Goal: Task Accomplishment & Management: Manage account settings

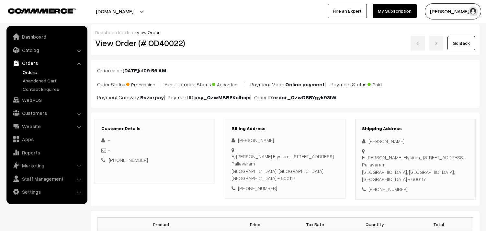
scroll to position [648, 0]
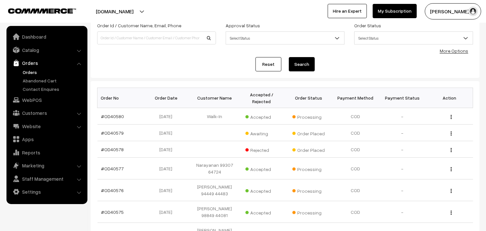
scroll to position [72, 0]
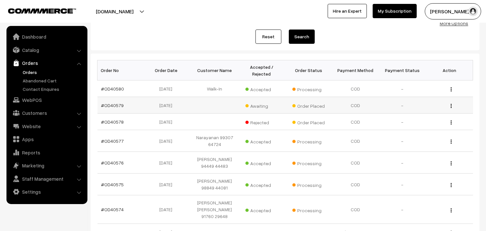
click at [161, 126] on td "[DATE]" at bounding box center [167, 121] width 47 height 17
click at [109, 107] on link "#OD40579" at bounding box center [112, 105] width 23 height 6
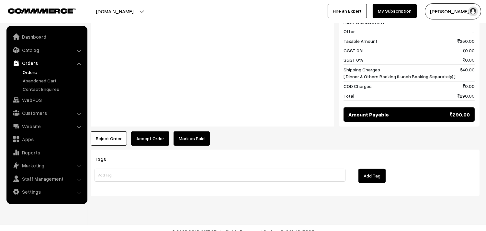
click at [106, 135] on button "Reject Order" at bounding box center [109, 138] width 36 height 14
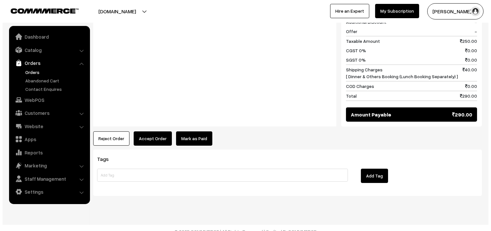
scroll to position [350, 0]
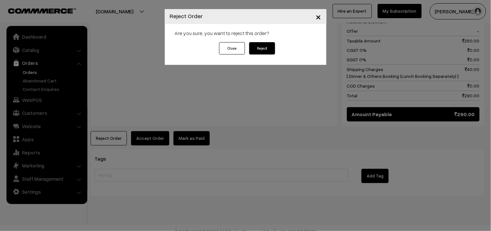
click at [262, 53] on button "Reject" at bounding box center [262, 48] width 26 height 12
click at [265, 38] on div "Are you sure, you want to reject this order?" at bounding box center [246, 33] width 162 height 18
click at [265, 44] on button "Reject" at bounding box center [262, 48] width 26 height 12
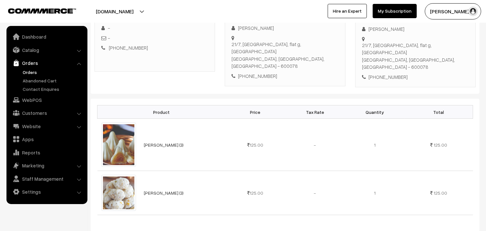
scroll to position [216, 0]
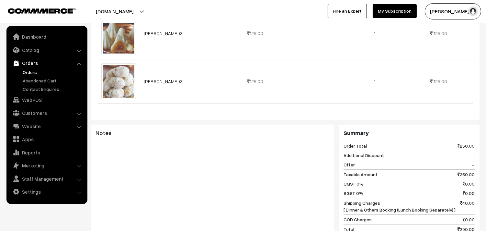
click at [37, 68] on link "Orders" at bounding box center [46, 63] width 77 height 12
click at [36, 71] on link "Orders" at bounding box center [53, 72] width 64 height 7
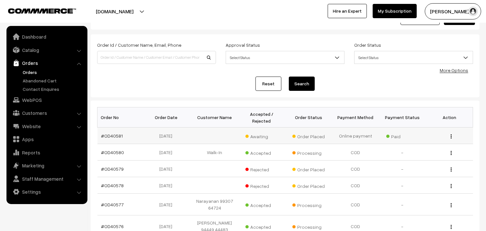
scroll to position [36, 0]
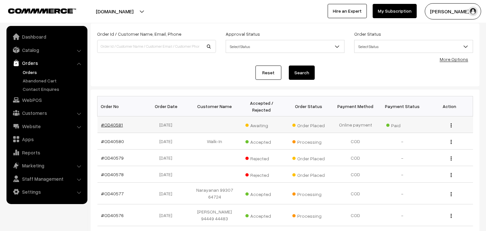
click at [112, 125] on link "#OD40581" at bounding box center [112, 125] width 22 height 6
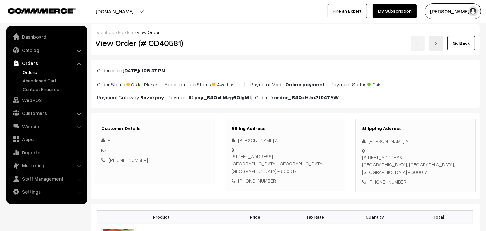
click at [26, 71] on link "Orders" at bounding box center [53, 72] width 64 height 7
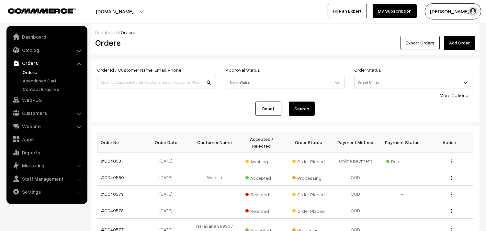
click at [37, 72] on link "Orders" at bounding box center [53, 72] width 64 height 7
click at [28, 70] on link "Orders" at bounding box center [53, 72] width 64 height 7
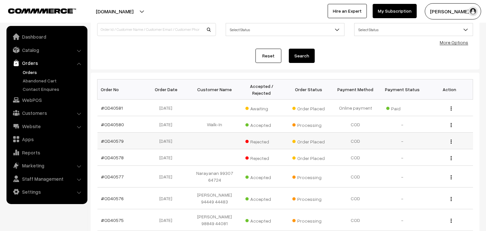
scroll to position [108, 0]
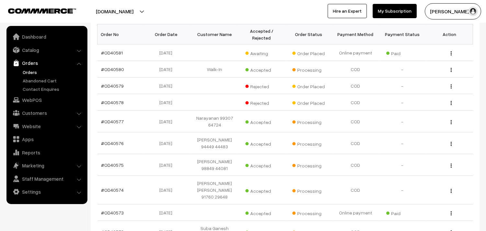
click at [36, 71] on link "Orders" at bounding box center [53, 72] width 64 height 7
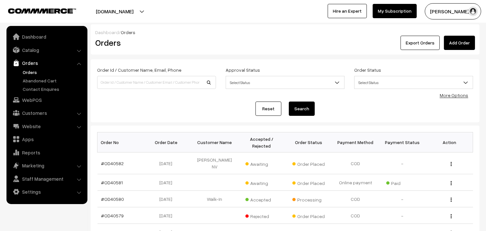
click at [24, 72] on link "Orders" at bounding box center [53, 72] width 64 height 7
click at [26, 72] on link "Orders" at bounding box center [53, 72] width 64 height 7
click at [36, 98] on link "WebPOS" at bounding box center [46, 100] width 77 height 12
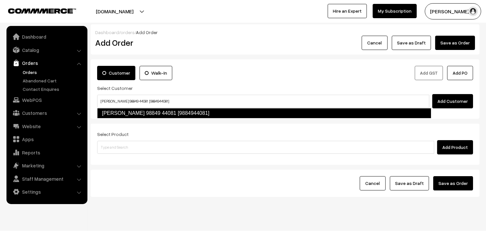
type input "[PERSON_NAME] 98849 44081 [9884944081]"
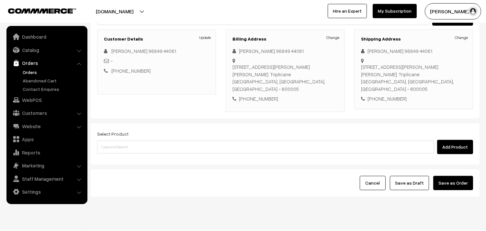
scroll to position [88, 0]
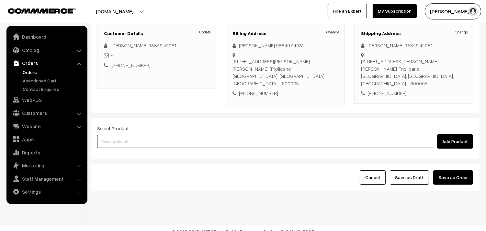
click at [133, 135] on input at bounding box center [265, 141] width 337 height 13
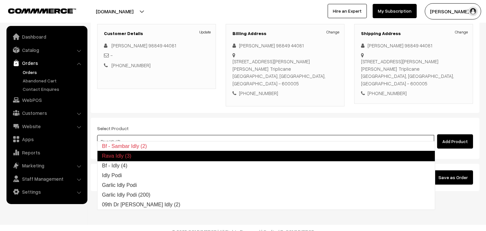
type input "Bf - Idly (4)"
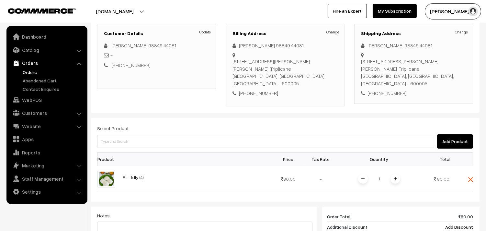
scroll to position [160, 0]
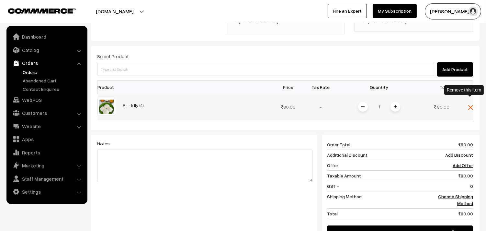
click at [470, 105] on img at bounding box center [470, 107] width 5 height 5
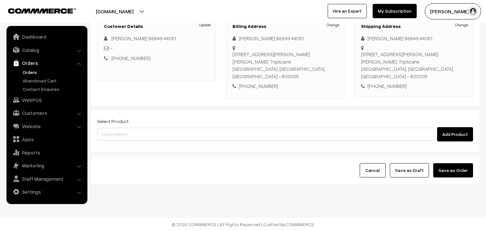
scroll to position [88, 0]
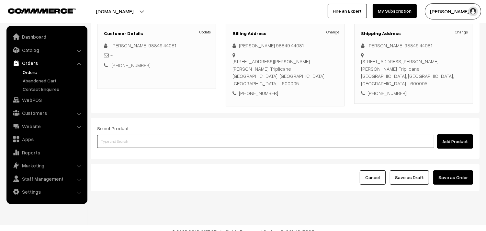
click at [216, 135] on input at bounding box center [265, 141] width 337 height 13
click at [214, 137] on input at bounding box center [265, 141] width 337 height 13
click at [149, 135] on input at bounding box center [265, 141] width 337 height 13
click at [150, 135] on input at bounding box center [265, 141] width 337 height 13
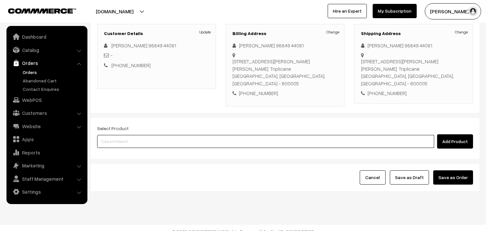
click at [193, 135] on input at bounding box center [265, 141] width 337 height 13
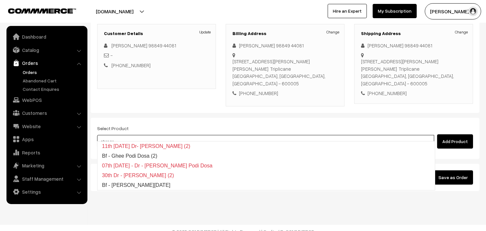
type input "Bf - [PERSON_NAME][DATE]"
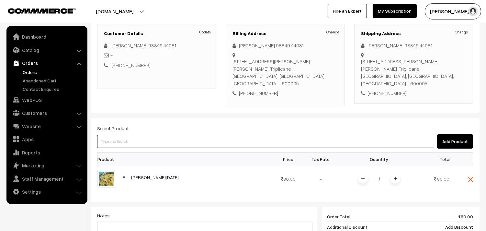
click at [193, 135] on input at bounding box center [265, 141] width 337 height 13
click at [165, 140] on input at bounding box center [265, 141] width 337 height 13
click at [166, 135] on input at bounding box center [265, 141] width 337 height 13
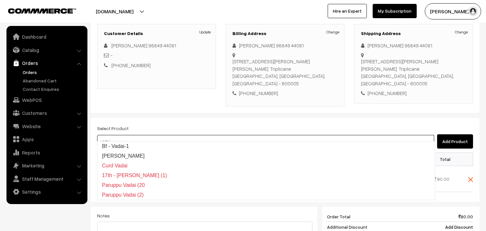
type input "Bf - Vadai-1"
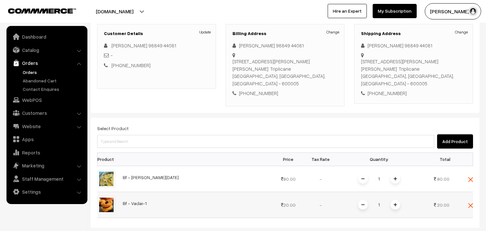
click at [395, 203] on img at bounding box center [395, 204] width 3 height 3
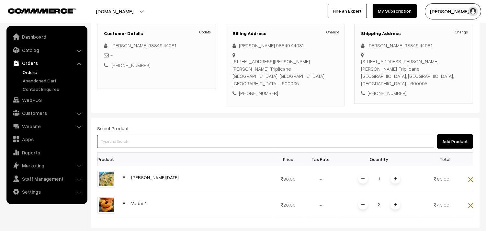
click at [222, 135] on input at bounding box center [265, 141] width 337 height 13
type input "["
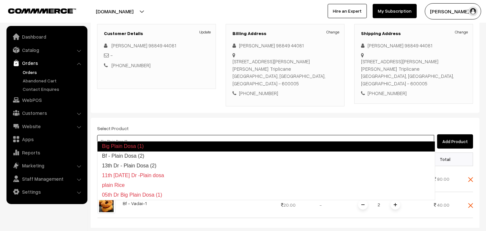
type input "Bf - Plain Dosa (2)"
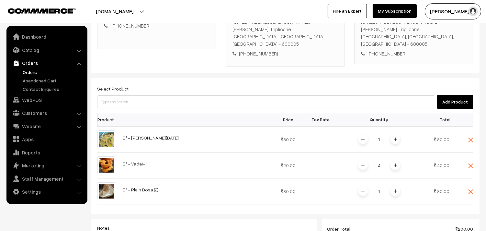
scroll to position [268, 0]
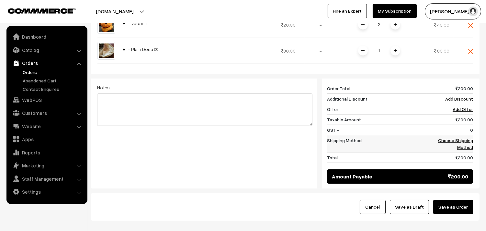
click at [462, 137] on link "Choose Shipping Method" at bounding box center [455, 143] width 35 height 12
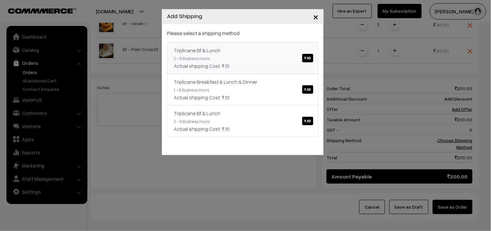
click at [282, 44] on link "Triplicane Bf & Lunch ₹.10 2 - 8 Business Hours Actual shipping Cost: ₹.10" at bounding box center [243, 58] width 152 height 32
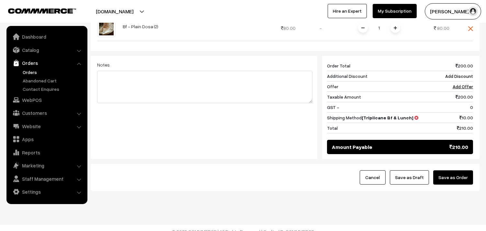
scroll to position [291, 0]
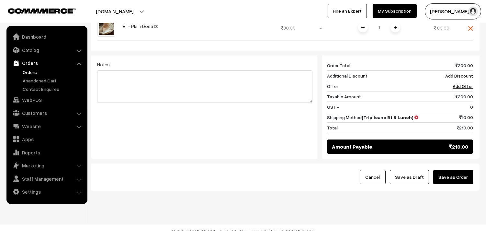
click at [415, 170] on button "Save as Draft" at bounding box center [409, 177] width 39 height 14
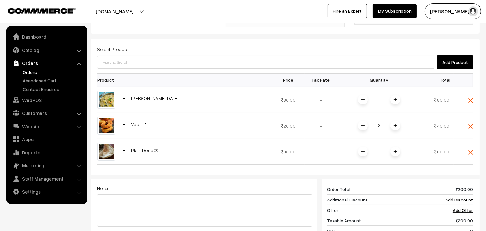
scroll to position [75, 0]
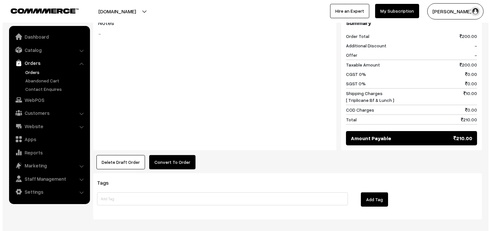
scroll to position [359, 0]
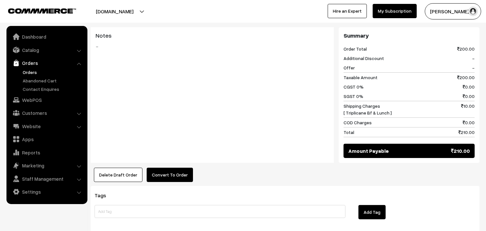
click at [171, 167] on button "Convert To Order" at bounding box center [170, 174] width 46 height 14
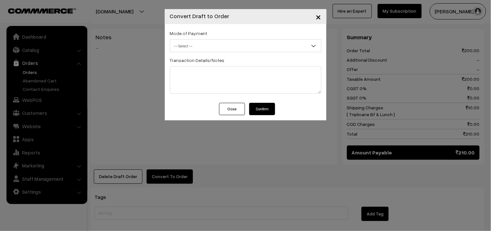
click at [236, 40] on span "-- Select --" at bounding box center [245, 45] width 151 height 11
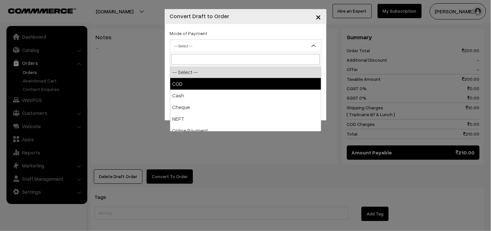
select select "1"
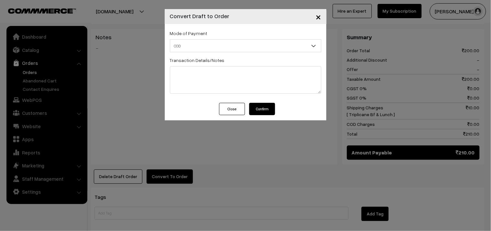
click at [264, 109] on button "Confirm" at bounding box center [262, 109] width 26 height 12
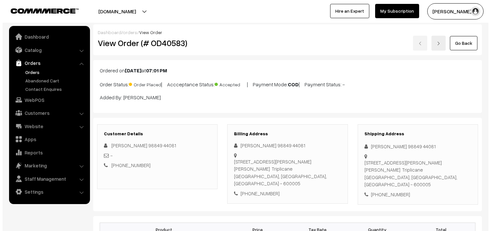
scroll to position [358, 0]
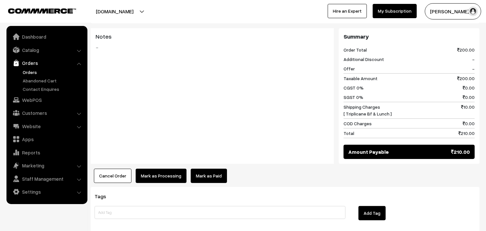
click at [166, 169] on button "Mark as Processing" at bounding box center [161, 175] width 51 height 14
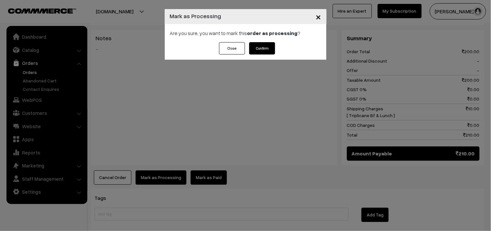
click at [264, 45] on button "Confirm" at bounding box center [262, 48] width 26 height 12
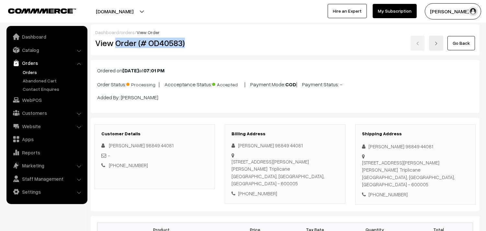
drag, startPoint x: 117, startPoint y: 42, endPoint x: 182, endPoint y: 45, distance: 65.5
click at [191, 44] on h2 "View Order (# OD40583)" at bounding box center [155, 43] width 120 height 10
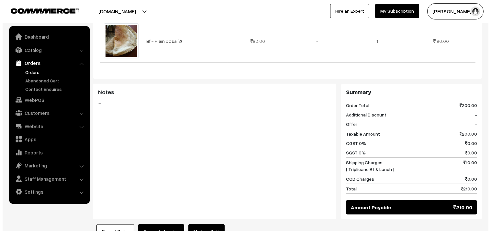
scroll to position [360, 0]
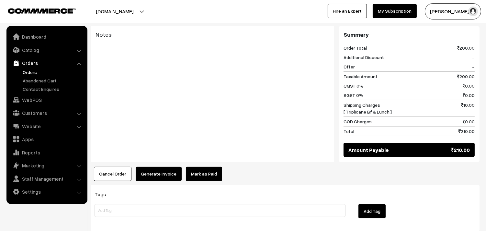
click at [172, 166] on button "Generate Invoice" at bounding box center [159, 173] width 46 height 14
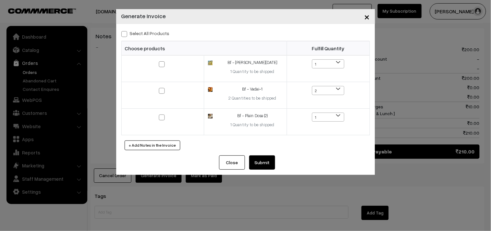
click at [158, 35] on label "Select All Products" at bounding box center [145, 33] width 48 height 7
click at [126, 35] on input "Select All Products" at bounding box center [123, 33] width 4 height 4
checkbox input "true"
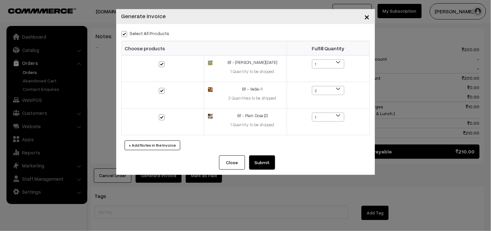
checkbox input "true"
click at [268, 167] on button "Submit" at bounding box center [262, 162] width 26 height 14
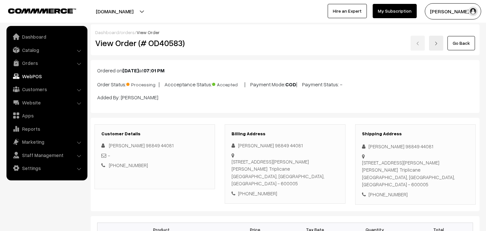
scroll to position [360, 0]
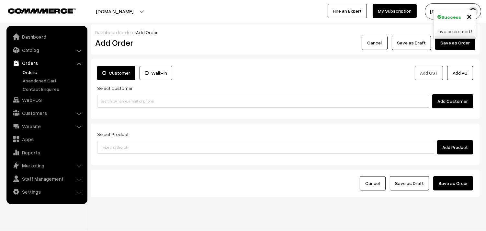
drag, startPoint x: 141, startPoint y: 156, endPoint x: 143, endPoint y: 148, distance: 8.5
click at [141, 156] on div "Select Product Add Product" at bounding box center [285, 143] width 389 height 41
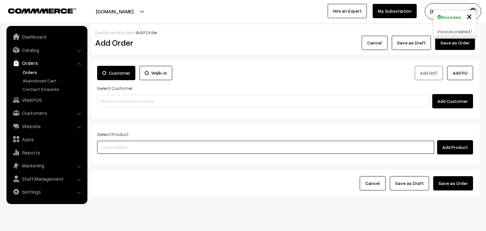
click at [143, 148] on input at bounding box center [265, 147] width 337 height 13
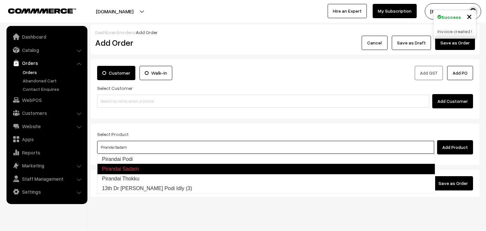
type input "Pirandai Thokku"
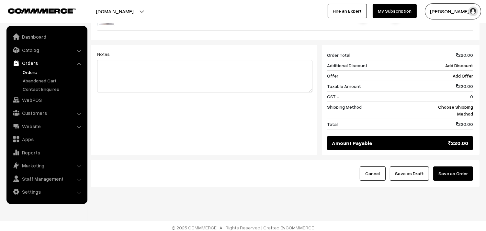
scroll to position [171, 0]
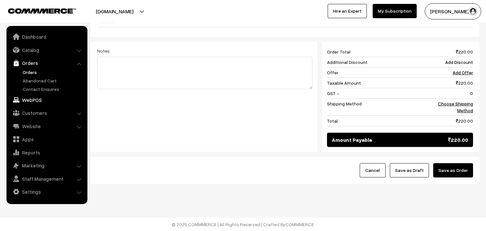
click at [33, 100] on link "WebPOS" at bounding box center [46, 100] width 77 height 12
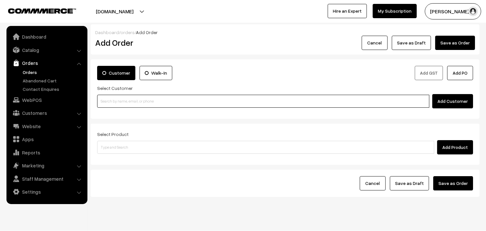
click at [153, 97] on input at bounding box center [263, 101] width 332 height 13
click at [139, 106] on input at bounding box center [263, 101] width 332 height 13
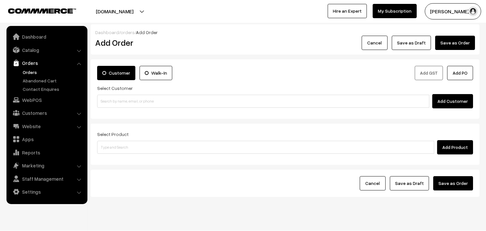
click at [33, 69] on link "Orders" at bounding box center [53, 72] width 64 height 7
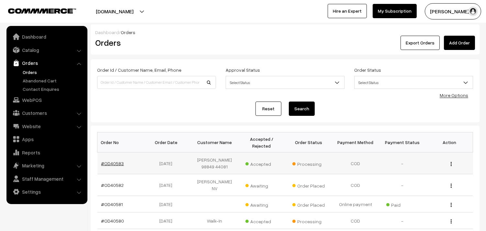
click at [115, 160] on link "#OD40583" at bounding box center [112, 163] width 23 height 6
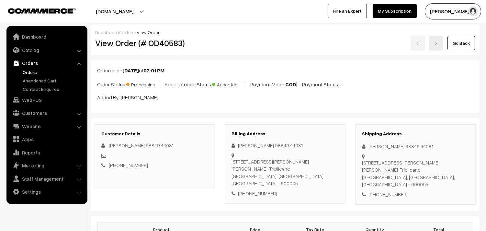
drag, startPoint x: 112, startPoint y: 44, endPoint x: 125, endPoint y: 44, distance: 13.3
click at [122, 45] on h2 "View Order (# OD40583)" at bounding box center [155, 43] width 120 height 10
click at [125, 44] on h2 "View Order (# OD40583)" at bounding box center [155, 43] width 120 height 10
click at [115, 45] on h2 "View Order (# OD40583)" at bounding box center [155, 43] width 120 height 10
drag, startPoint x: 116, startPoint y: 45, endPoint x: 238, endPoint y: 46, distance: 122.1
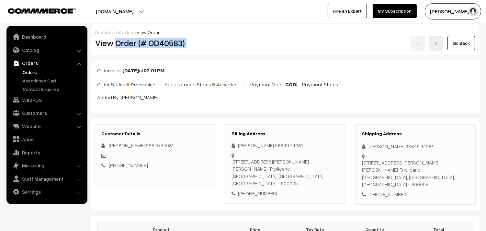
click at [238, 46] on div "View Order (# OD40583) Go Back" at bounding box center [285, 43] width 390 height 15
copy div "Order (# OD40583)"
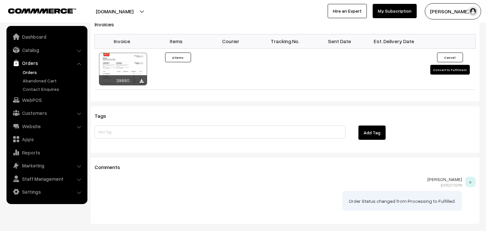
scroll to position [540, 0]
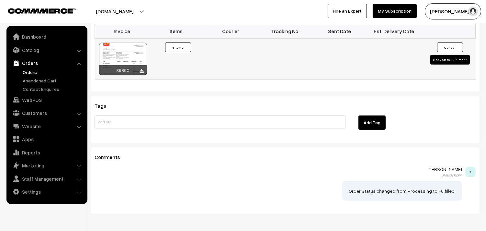
click at [139, 49] on div at bounding box center [123, 59] width 48 height 32
click at [29, 69] on link "Orders" at bounding box center [53, 72] width 64 height 7
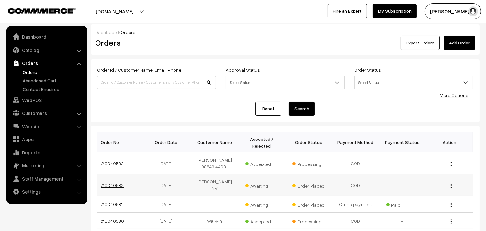
click at [111, 182] on link "#OD40582" at bounding box center [112, 185] width 23 height 6
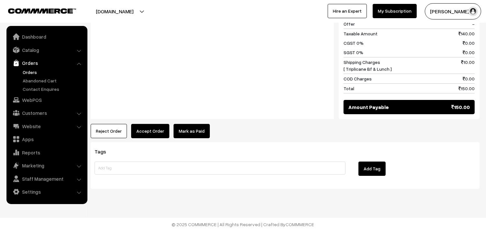
click at [151, 129] on button "Accept Order" at bounding box center [150, 131] width 38 height 14
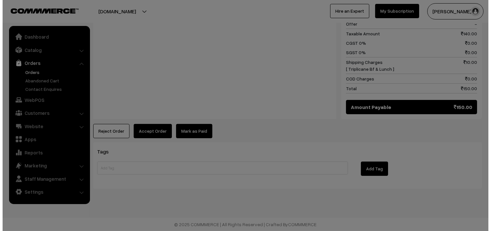
scroll to position [297, 0]
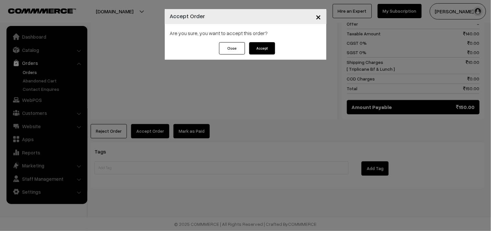
click at [260, 47] on button "Accept" at bounding box center [262, 48] width 26 height 12
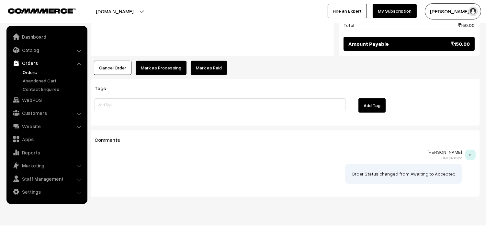
click at [157, 70] on button "Mark as Processing" at bounding box center [161, 68] width 51 height 14
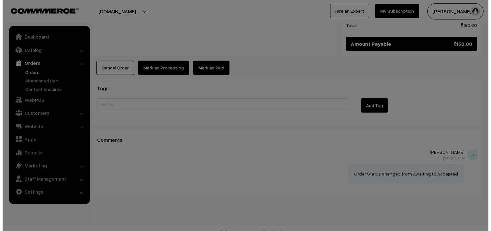
scroll to position [360, 0]
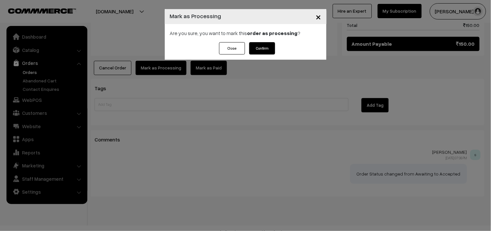
click at [266, 44] on button "Confirm" at bounding box center [262, 48] width 26 height 12
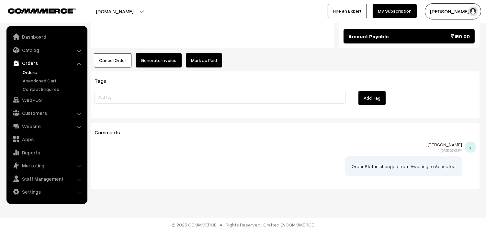
click at [157, 57] on button "Generate Invoice" at bounding box center [159, 60] width 46 height 14
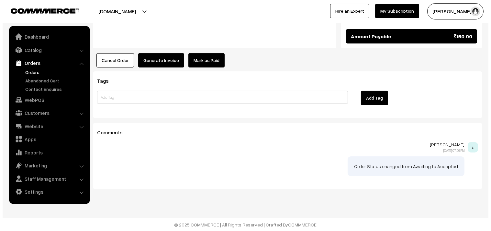
scroll to position [368, 0]
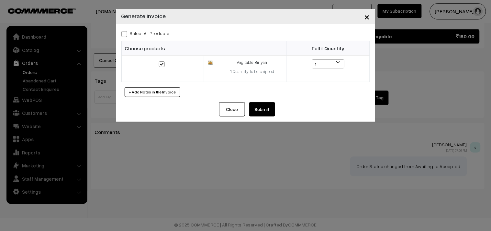
click at [262, 108] on button "Submit" at bounding box center [262, 109] width 26 height 14
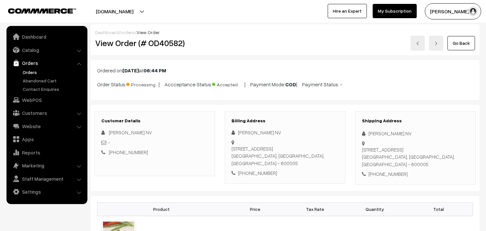
scroll to position [367, 0]
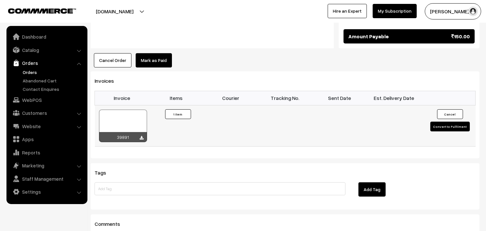
click at [125, 118] on div at bounding box center [123, 125] width 48 height 32
click at [39, 69] on link "Orders" at bounding box center [53, 72] width 64 height 7
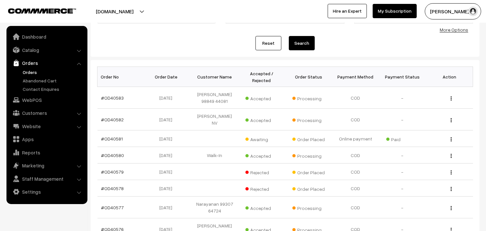
scroll to position [72, 0]
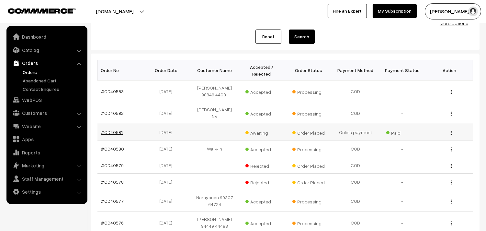
click at [117, 129] on link "#OD40581" at bounding box center [112, 132] width 22 height 6
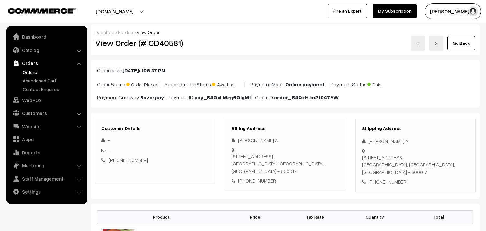
scroll to position [72, 0]
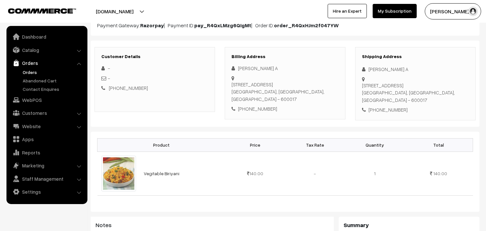
click at [255, 99] on div "Billing Address [PERSON_NAME] A [STREET_ADDRESS] [PHONE_NUMBER]" at bounding box center [285, 83] width 120 height 72
click at [255, 99] on div "Billing Address ShankarRaman A 30 Habibullah Road, T Nagar Chennai, Tamil Nadu,…" at bounding box center [285, 83] width 120 height 72
copy div "9884034314"
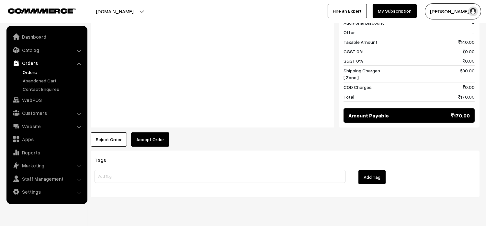
click at [154, 132] on button "Accept Order" at bounding box center [150, 139] width 38 height 14
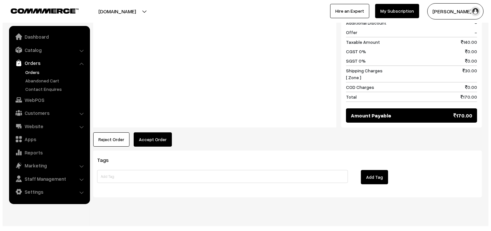
scroll to position [296, 0]
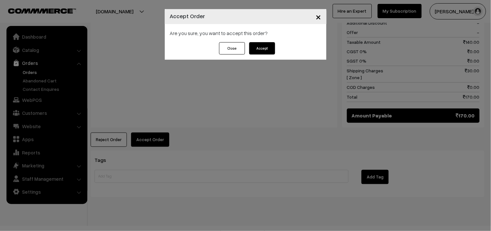
click at [260, 56] on div "Close Accept" at bounding box center [246, 50] width 162 height 17
click at [263, 45] on button "Accept" at bounding box center [262, 48] width 26 height 12
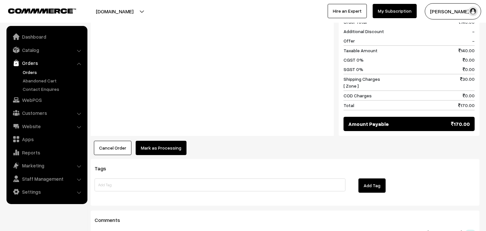
click at [166, 130] on div "Product Price Tax Rate Quantity Total Vegitable Biriyani 140.00" at bounding box center [285, 35] width 389 height 239
click at [166, 144] on button "Mark as Processing" at bounding box center [161, 148] width 51 height 14
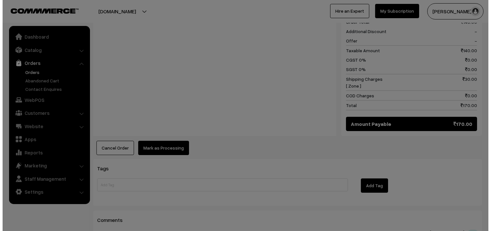
scroll to position [289, 0]
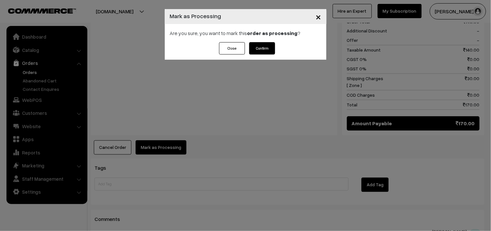
drag, startPoint x: 255, startPoint y: 46, endPoint x: 253, endPoint y: 52, distance: 6.4
click at [255, 46] on button "Confirm" at bounding box center [262, 48] width 26 height 12
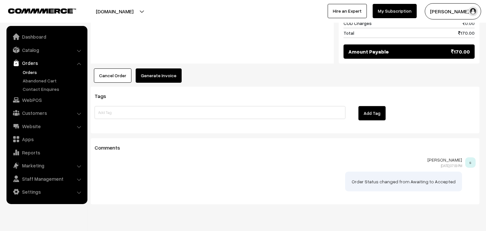
click at [167, 68] on button "Generate Invoice" at bounding box center [159, 75] width 46 height 14
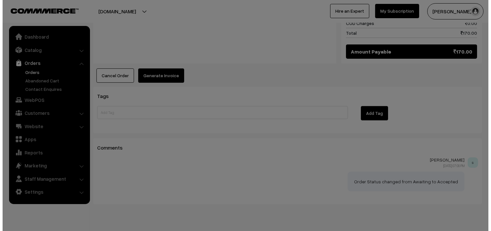
scroll to position [360, 0]
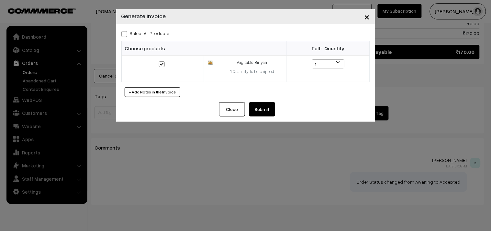
click at [255, 111] on button "Submit" at bounding box center [262, 109] width 26 height 14
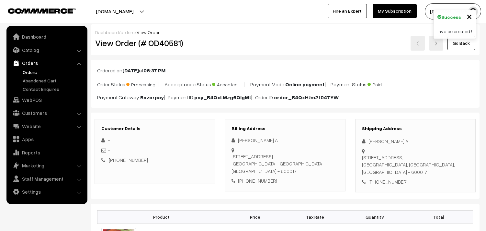
scroll to position [360, 0]
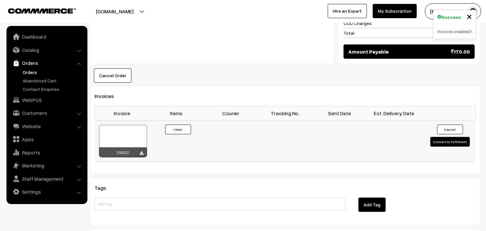
click at [125, 130] on div at bounding box center [123, 141] width 48 height 32
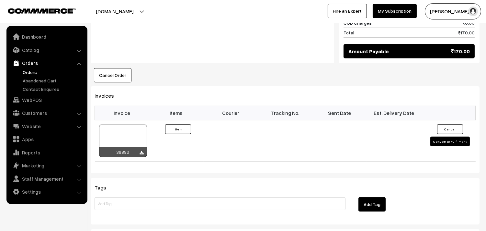
click at [36, 72] on link "Orders" at bounding box center [53, 72] width 64 height 7
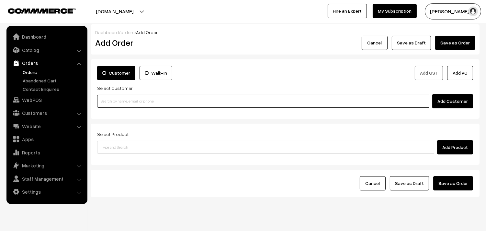
click at [100, 106] on input at bounding box center [263, 101] width 332 height 13
paste input "97996 30999"
click at [114, 99] on input "97996 30999" at bounding box center [263, 101] width 332 height 13
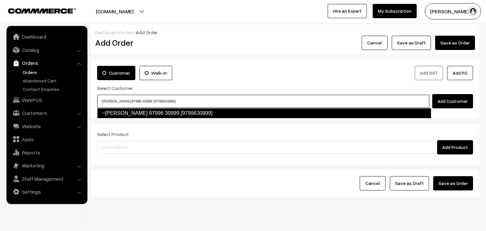
type input "~[PERSON_NAME] 97996 30999 [9799630999]"
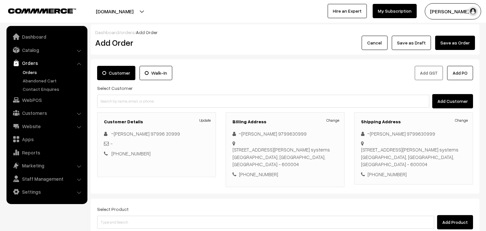
scroll to position [88, 0]
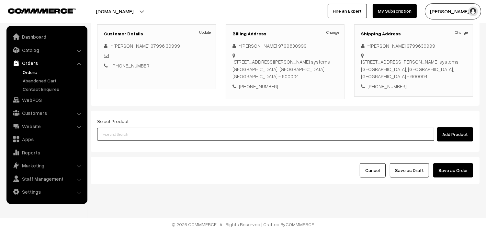
click at [186, 131] on input at bounding box center [265, 134] width 337 height 13
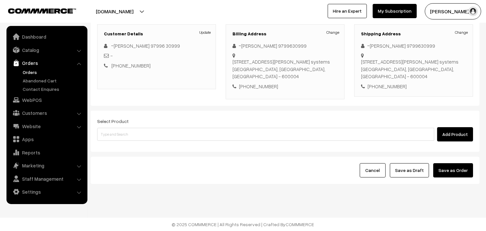
click at [146, 127] on div "Add Product" at bounding box center [285, 134] width 376 height 14
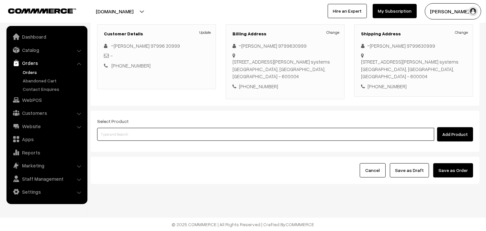
click at [146, 131] on input at bounding box center [265, 134] width 337 height 13
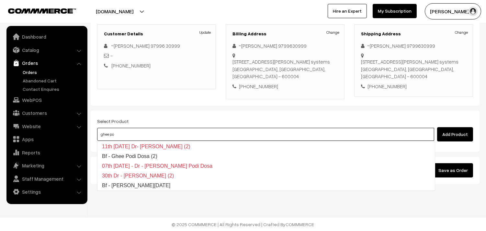
type input "Bf - Ghee Pongal"
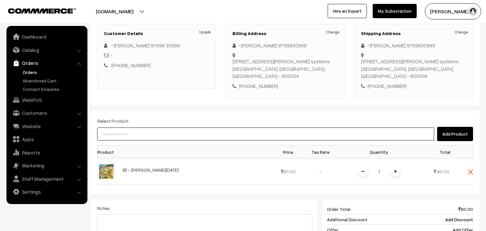
click at [156, 139] on input at bounding box center [265, 133] width 337 height 13
click at [150, 136] on input at bounding box center [265, 133] width 337 height 13
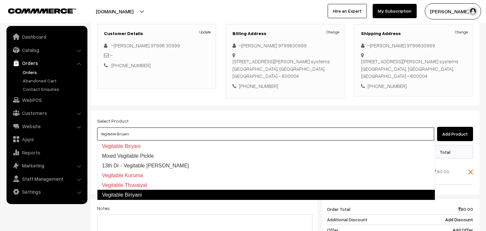
type input "Vegitable Biriyani\"
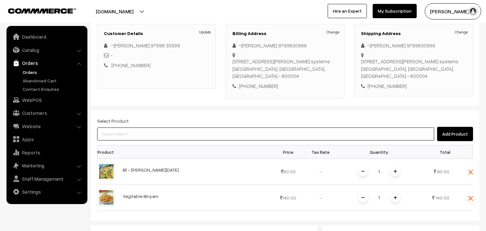
click at [150, 136] on input at bounding box center [265, 133] width 337 height 13
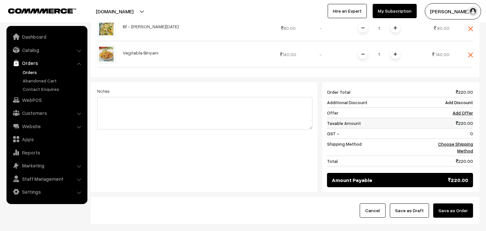
scroll to position [232, 0]
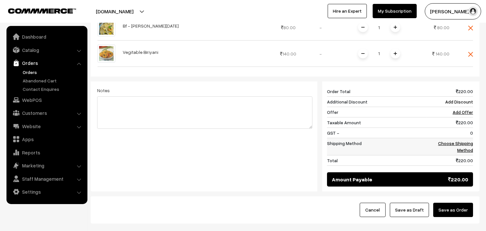
click at [463, 143] on link "Choose Shipping Method" at bounding box center [455, 146] width 35 height 12
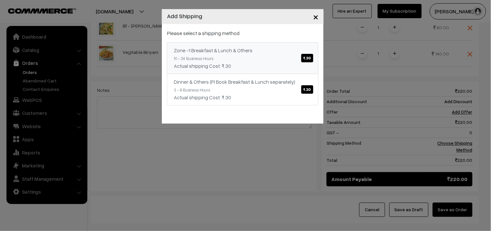
click at [216, 42] on link "Zone -1 Breakfast & Lunch & Others ₹.30 10 - 24 Business Hours Actual shipping …" at bounding box center [243, 58] width 152 height 32
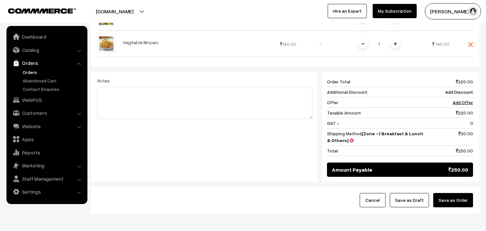
scroll to position [236, 0]
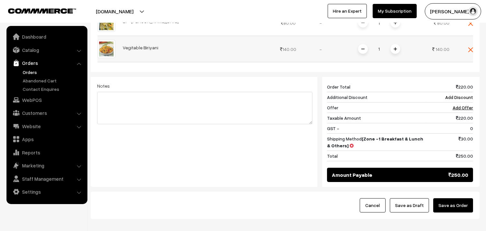
click at [148, 51] on span "Vegitable Biriyani" at bounding box center [141, 47] width 36 height 7
click at [146, 48] on link "Vegitable Biriyani" at bounding box center [141, 48] width 36 height 6
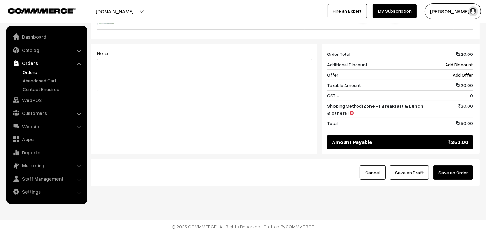
scroll to position [272, 0]
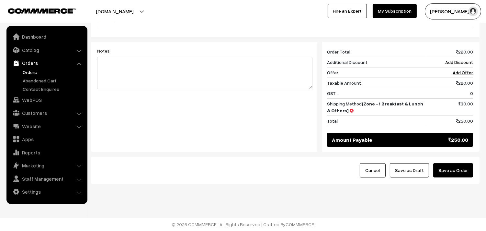
click at [418, 166] on button "Save as Draft" at bounding box center [409, 170] width 39 height 14
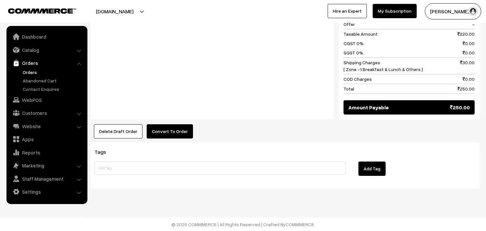
click at [169, 133] on button "Convert To Order" at bounding box center [170, 131] width 46 height 14
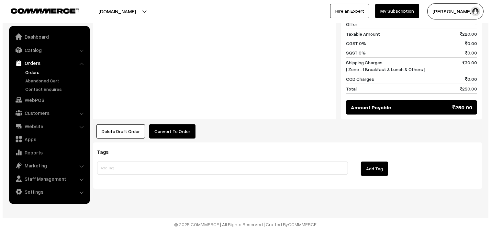
scroll to position [354, 0]
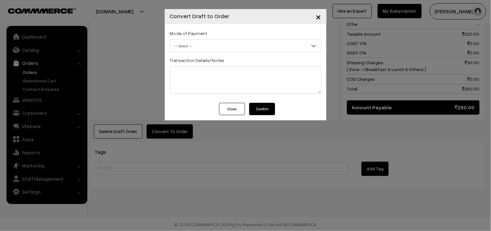
click at [223, 40] on span "-- Select --" at bounding box center [246, 45] width 152 height 13
click at [205, 46] on span "-- Select --" at bounding box center [245, 45] width 151 height 11
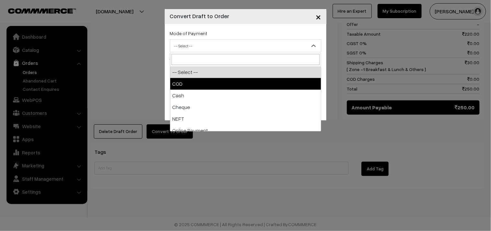
select select "1"
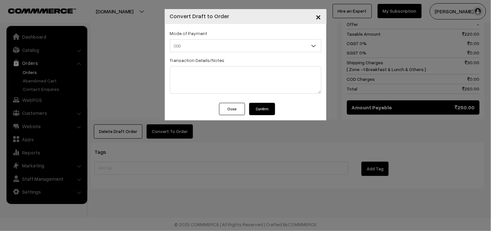
click at [266, 105] on button "Confirm" at bounding box center [262, 109] width 26 height 12
click at [29, 72] on div "× Convert Draft to Order Mode of Payment -- Select -- COD Close" at bounding box center [245, 115] width 491 height 231
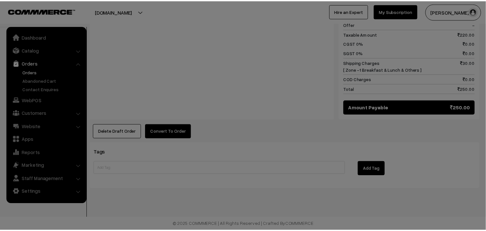
scroll to position [352, 0]
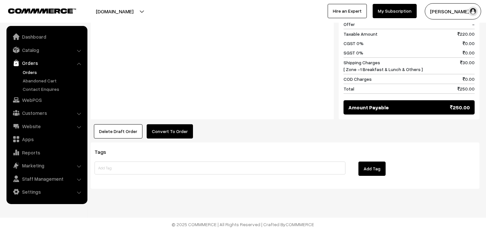
click at [169, 129] on button "Convert To Order" at bounding box center [170, 131] width 46 height 14
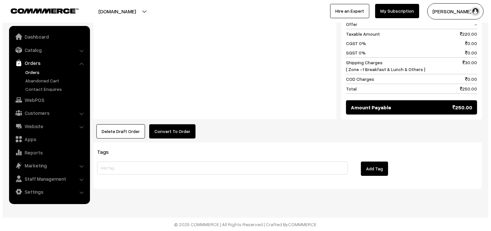
scroll to position [354, 0]
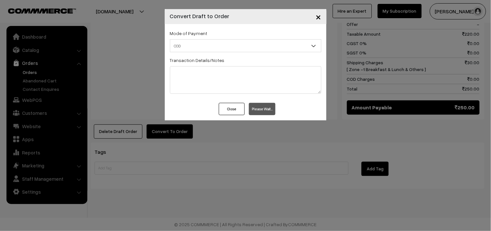
click at [213, 47] on span "COD" at bounding box center [245, 45] width 151 height 11
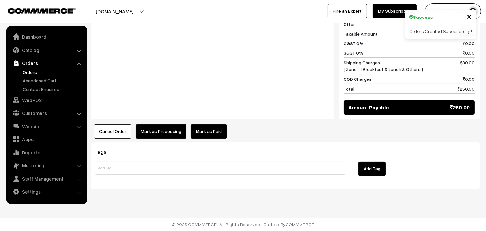
click at [150, 133] on button "Mark as Processing" at bounding box center [161, 131] width 51 height 14
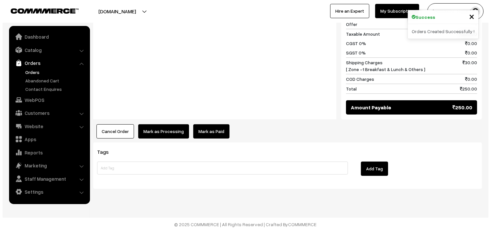
scroll to position [354, 0]
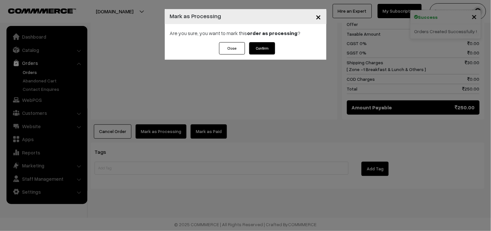
click at [272, 51] on button "Confirm" at bounding box center [262, 48] width 26 height 12
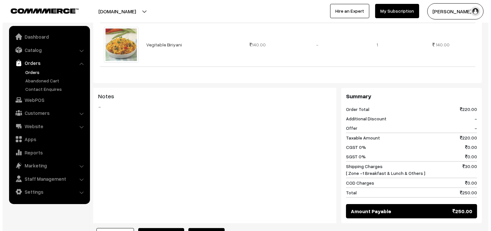
scroll to position [324, 0]
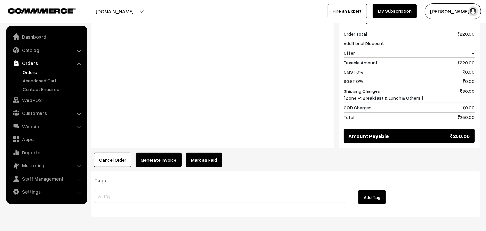
click at [158, 163] on button "Generate Invoice" at bounding box center [159, 160] width 46 height 14
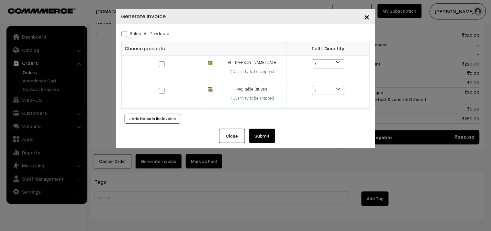
click at [147, 34] on label "Select All Products" at bounding box center [145, 33] width 48 height 7
click at [126, 34] on input "Select All Products" at bounding box center [123, 33] width 4 height 4
checkbox input "true"
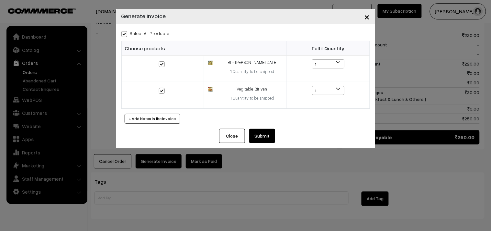
click at [256, 133] on button "Submit" at bounding box center [262, 136] width 26 height 14
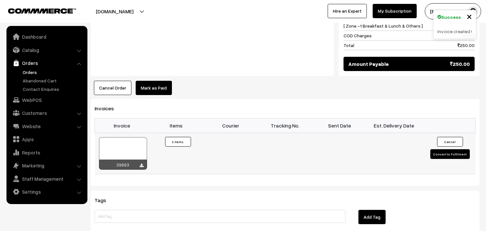
scroll to position [396, 0]
click at [133, 151] on div at bounding box center [123, 153] width 48 height 32
click at [127, 148] on div at bounding box center [123, 153] width 48 height 32
click at [34, 100] on link "WebPOS" at bounding box center [46, 100] width 77 height 12
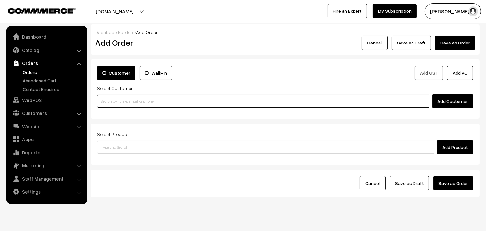
click at [121, 105] on input at bounding box center [263, 101] width 332 height 13
paste input "99673 62041"
click at [115, 95] on input "99673 62041" at bounding box center [263, 101] width 332 height 13
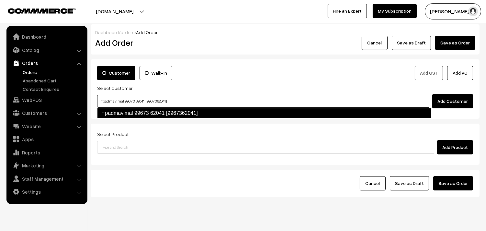
type input "~padmavimal 99673 62041 [9967362041]"
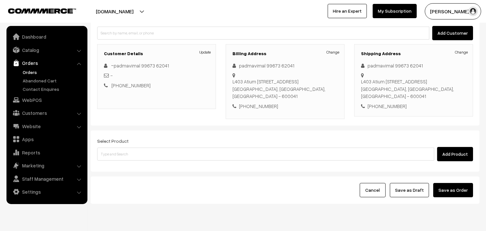
scroll to position [78, 0]
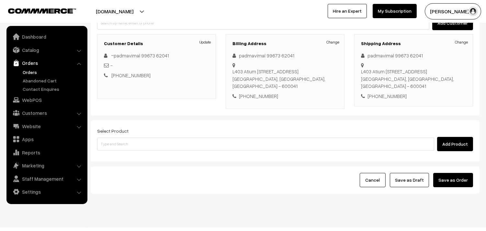
click at [183, 145] on div "Select Product Add Product" at bounding box center [285, 140] width 389 height 41
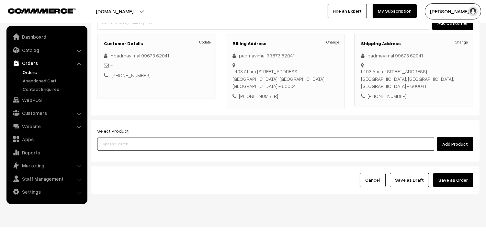
click at [187, 137] on input at bounding box center [265, 143] width 337 height 13
click at [135, 138] on input at bounding box center [265, 143] width 337 height 13
paste input "13th Without Rice..."
type input "13th Without Rice..."
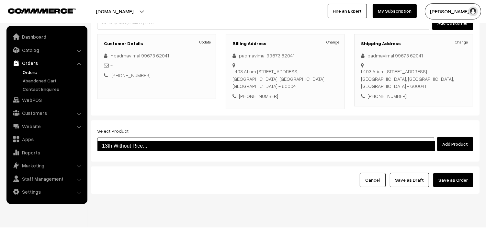
click at [127, 147] on link "13th Without Rice..." at bounding box center [266, 146] width 338 height 10
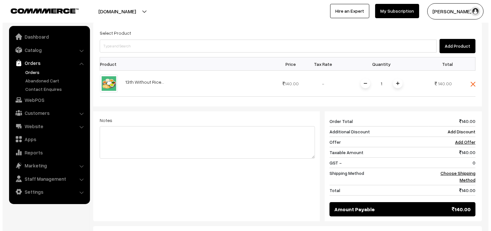
scroll to position [186, 0]
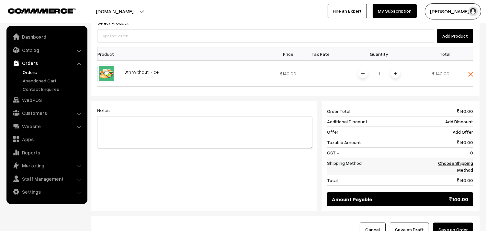
click at [467, 160] on link "Choose Shipping Method" at bounding box center [455, 166] width 35 height 12
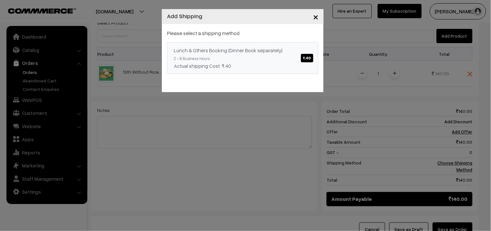
click at [200, 52] on div "Lunch & Others Booking (Dinner Book separately) ₹.40" at bounding box center [243, 50] width 138 height 8
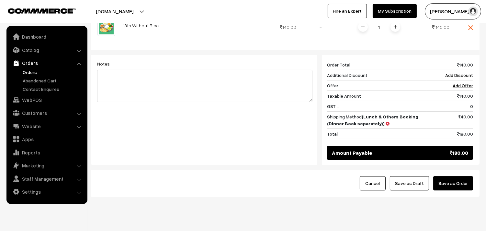
scroll to position [236, 0]
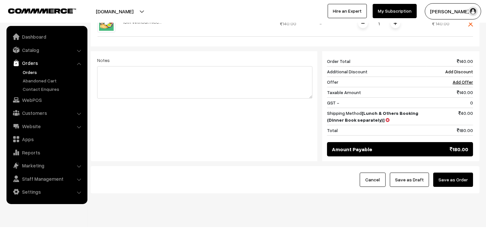
click at [414, 175] on button "Save as Draft" at bounding box center [409, 179] width 39 height 14
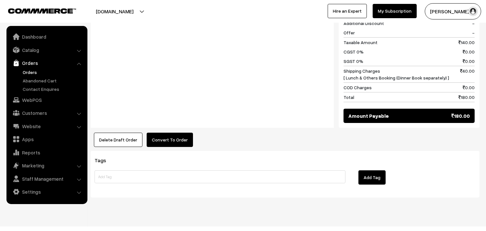
click at [173, 132] on button "Convert To Order" at bounding box center [170, 139] width 46 height 14
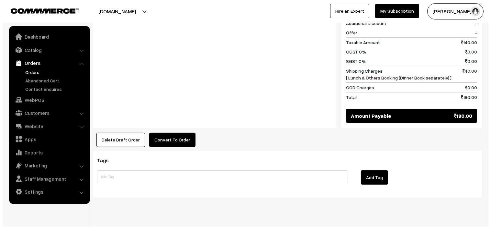
scroll to position [301, 0]
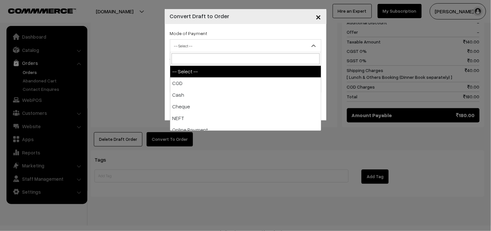
click at [211, 45] on span "-- Select --" at bounding box center [245, 45] width 151 height 11
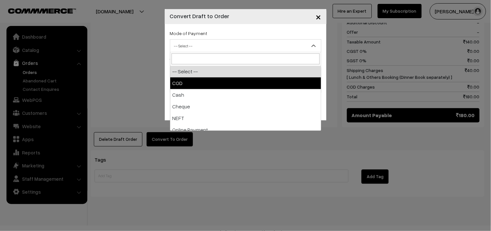
select select "1"
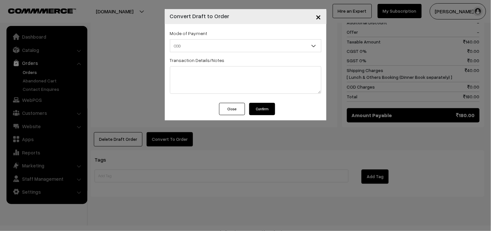
click at [268, 110] on button "Confirm" at bounding box center [262, 109] width 26 height 12
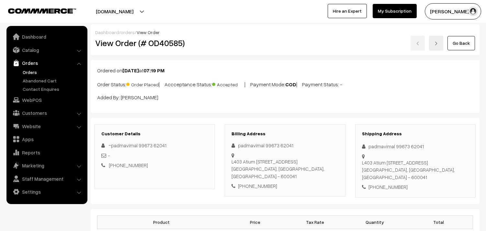
scroll to position [300, 0]
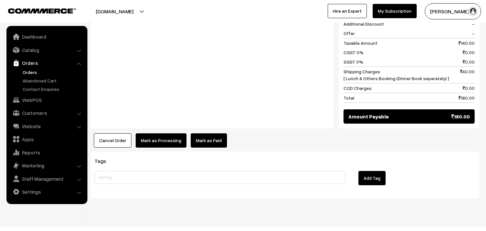
click at [163, 133] on button "Mark as Processing" at bounding box center [161, 140] width 51 height 14
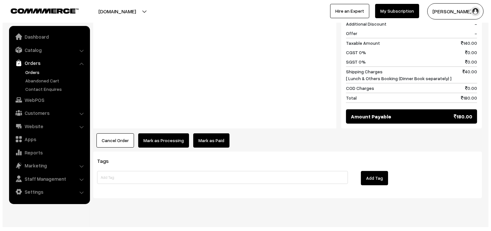
scroll to position [300, 0]
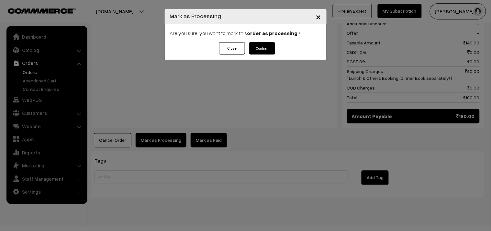
click at [260, 51] on button "Confirm" at bounding box center [262, 48] width 26 height 12
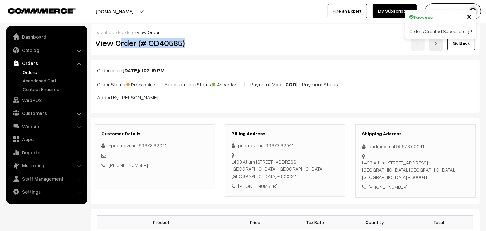
copy h2 "rder (# OD40585)"
drag, startPoint x: 118, startPoint y: 44, endPoint x: 208, endPoint y: 43, distance: 90.4
click at [208, 43] on h2 "View Order (# OD40585)" at bounding box center [155, 43] width 120 height 10
click at [118, 41] on h2 "View Order (# OD40585)" at bounding box center [155, 43] width 120 height 10
drag, startPoint x: 117, startPoint y: 42, endPoint x: 191, endPoint y: 46, distance: 74.3
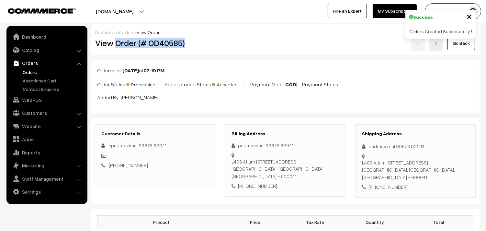
click at [203, 40] on h2 "View Order (# OD40585)" at bounding box center [155, 43] width 120 height 10
copy h2 "Order (# OD40585)"
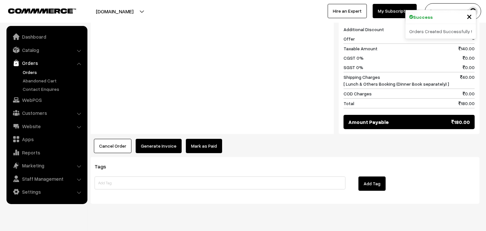
scroll to position [300, 0]
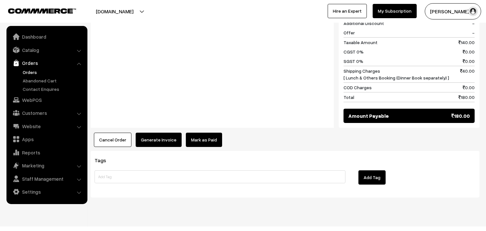
click at [159, 133] on button "Generate Invoice" at bounding box center [159, 139] width 46 height 14
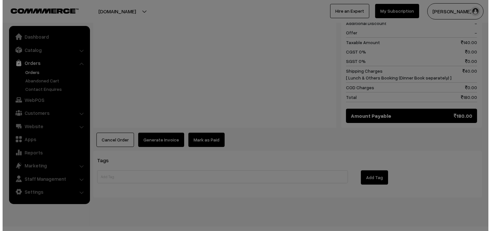
scroll to position [301, 0]
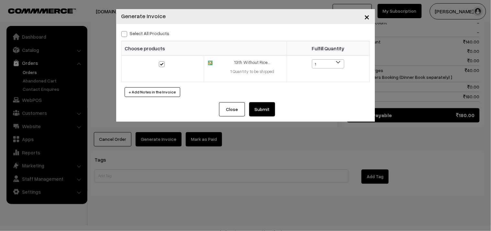
click at [140, 36] on label "Select All Products" at bounding box center [145, 33] width 48 height 7
click at [126, 35] on input "Select All Products" at bounding box center [123, 33] width 4 height 4
checkbox input "true"
click at [259, 109] on button "Submit" at bounding box center [262, 109] width 26 height 14
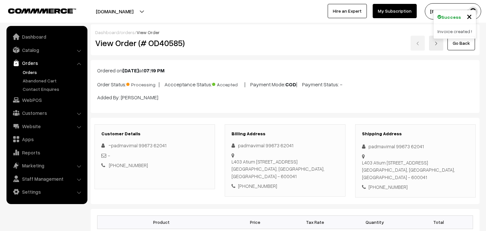
scroll to position [300, 0]
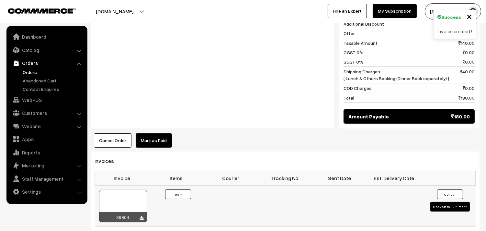
click at [113, 192] on div at bounding box center [123, 205] width 48 height 32
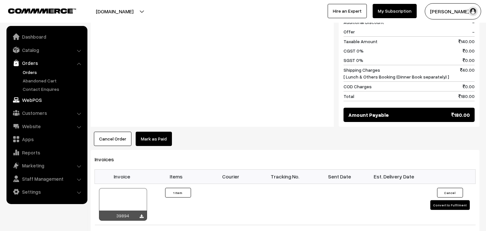
click at [38, 101] on link "WebPOS" at bounding box center [46, 100] width 77 height 12
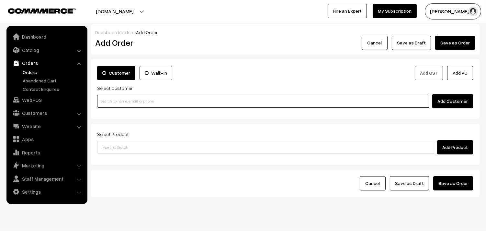
click at [118, 105] on input at bounding box center [263, 101] width 332 height 13
paste input "98849 68439"
click at [114, 99] on input "98849 68439" at bounding box center [263, 101] width 332 height 13
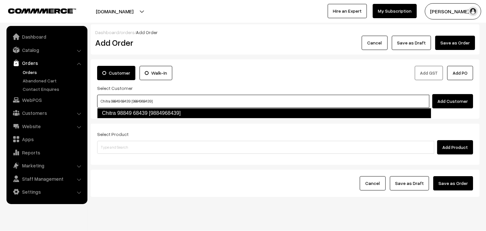
type input "Chitra 98849 68439 [9884968439]"
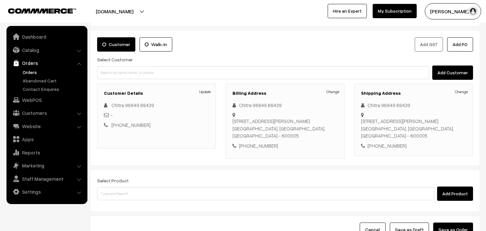
scroll to position [88, 0]
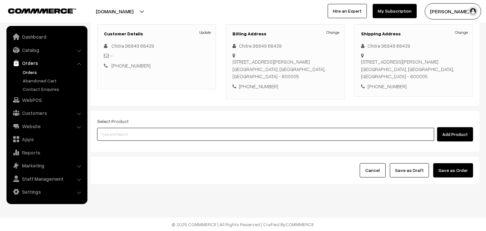
click at [140, 140] on input at bounding box center [265, 134] width 337 height 13
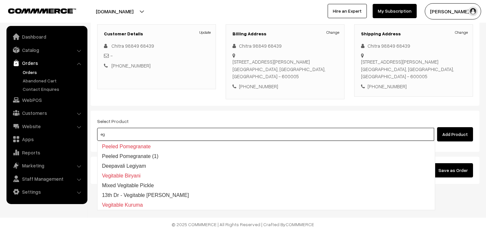
type input "e"
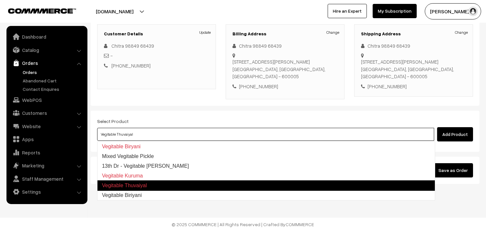
type input "Vegitable Biriyani"
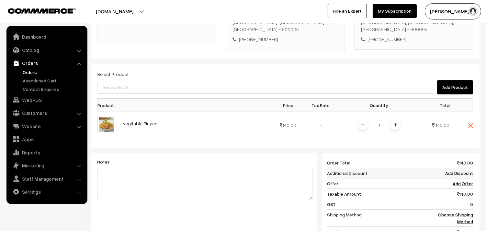
scroll to position [160, 0]
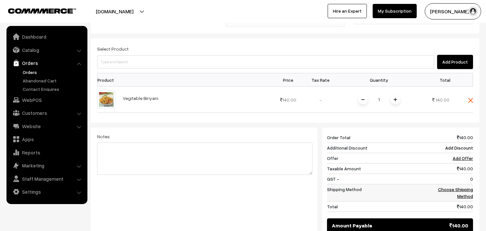
click at [459, 193] on link "Choose Shipping Method" at bounding box center [455, 192] width 35 height 12
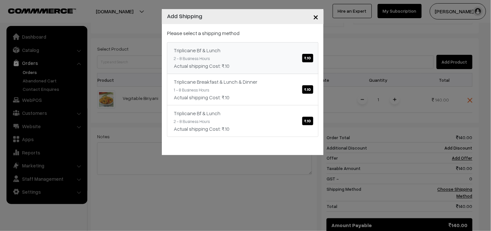
click at [230, 54] on link "Triplicane Bf & Lunch ₹.10 2 - 8 Business Hours Actual shipping Cost: ₹.10" at bounding box center [243, 58] width 152 height 32
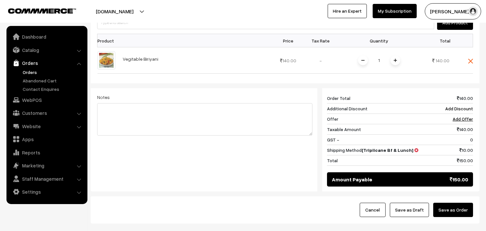
scroll to position [240, 0]
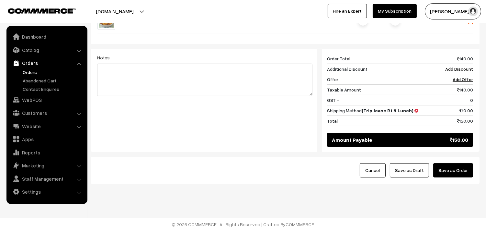
click at [417, 169] on button "Save as Draft" at bounding box center [409, 170] width 39 height 14
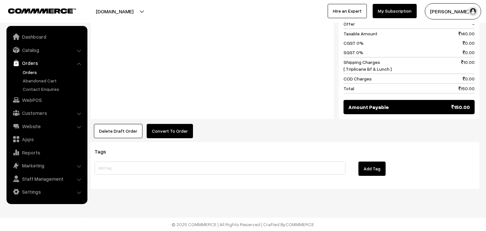
click at [174, 129] on button "Convert To Order" at bounding box center [170, 131] width 46 height 14
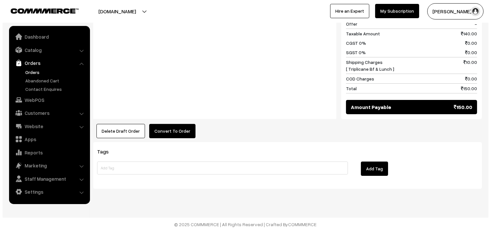
scroll to position [310, 0]
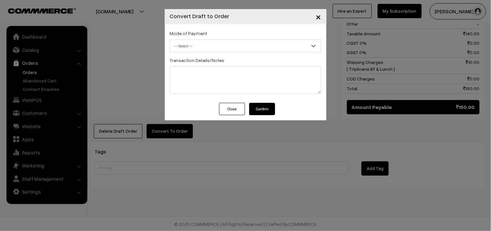
click at [189, 34] on label "Mode of Payment" at bounding box center [189, 33] width 38 height 7
click at [190, 40] on span "-- Select --" at bounding box center [246, 45] width 152 height 13
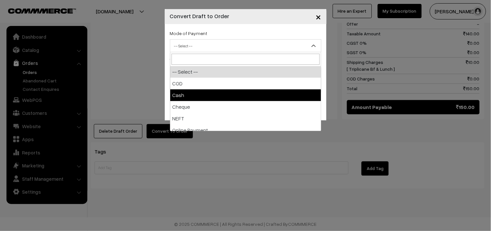
select select "2"
checkbox input "true"
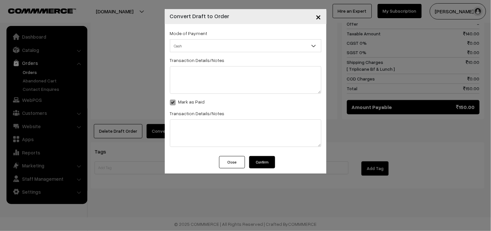
click at [265, 164] on button "Confirm" at bounding box center [262, 162] width 26 height 12
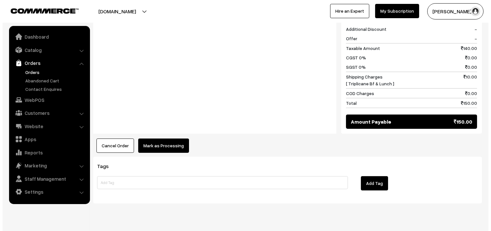
scroll to position [274, 0]
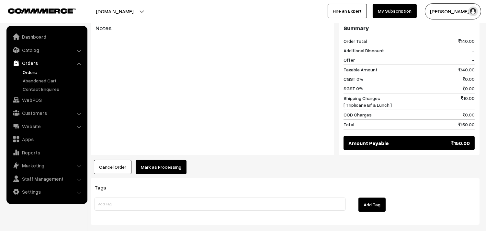
click at [159, 163] on button "Mark as Processing" at bounding box center [161, 167] width 51 height 14
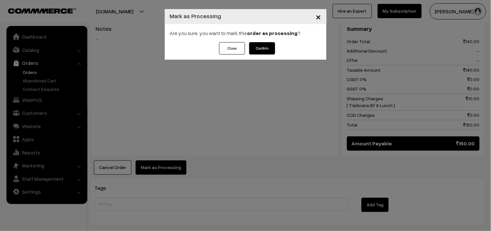
click at [263, 40] on div "Are you sure, you want to mark this order as processing ?" at bounding box center [246, 33] width 162 height 18
click at [267, 49] on button "Confirm" at bounding box center [262, 48] width 26 height 12
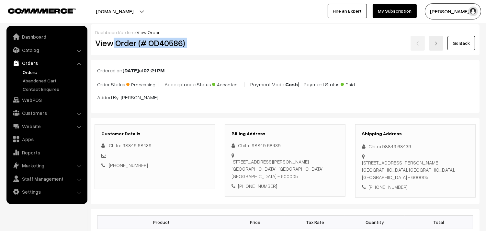
drag, startPoint x: 232, startPoint y: 42, endPoint x: 247, endPoint y: 40, distance: 15.2
click at [258, 40] on div "View Order (# OD40586) Go Back" at bounding box center [285, 43] width 390 height 15
copy div "Order (# OD40586)"
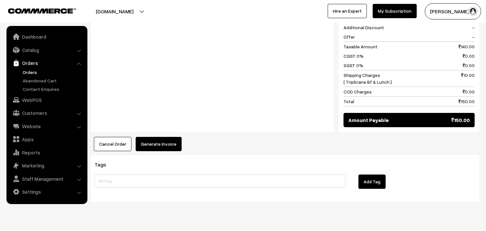
scroll to position [310, 0]
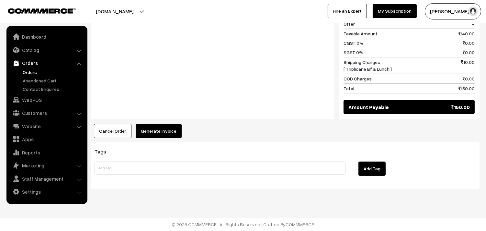
click at [165, 131] on button "Generate Invoice" at bounding box center [159, 131] width 46 height 14
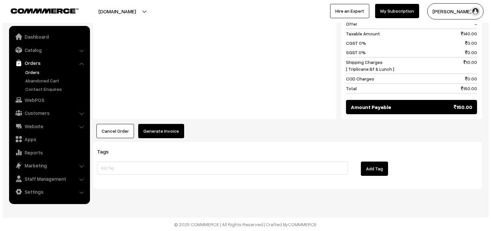
scroll to position [310, 0]
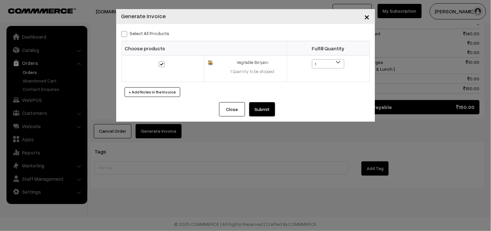
click at [263, 110] on button "Submit" at bounding box center [262, 109] width 26 height 14
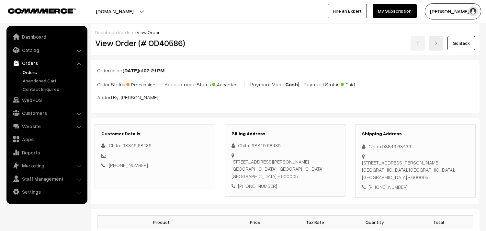
scroll to position [309, 0]
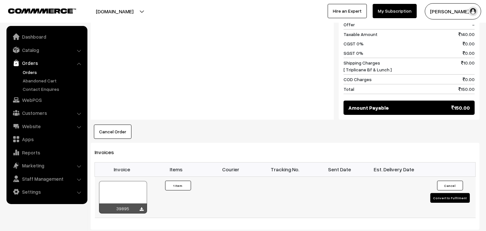
click at [137, 189] on div at bounding box center [123, 197] width 48 height 32
click at [36, 102] on link "WebPOS" at bounding box center [46, 100] width 77 height 12
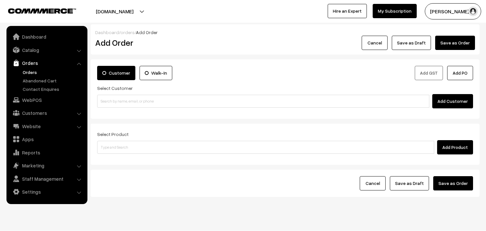
click at [132, 93] on div "Select Customer Add Customer" at bounding box center [285, 96] width 376 height 24
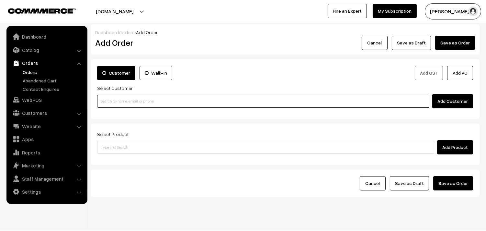
click at [127, 102] on input at bounding box center [263, 101] width 332 height 13
paste input "98401 40417"
click at [127, 114] on link "Sugantha 98401 40417 [9840140417]" at bounding box center [264, 113] width 334 height 10
type input "98401 40417"
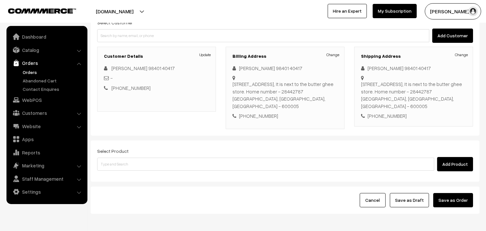
scroll to position [88, 0]
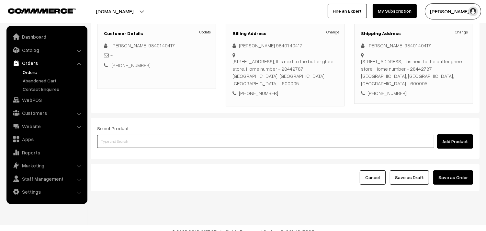
click at [228, 137] on input at bounding box center [265, 141] width 337 height 13
click at [181, 135] on input at bounding box center [265, 141] width 337 height 13
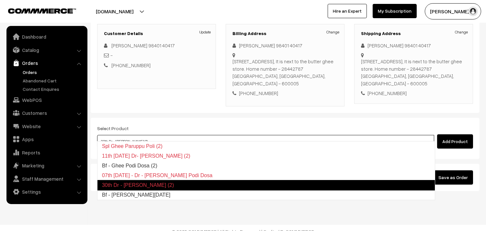
type input "Bf - Ghee Pongal"
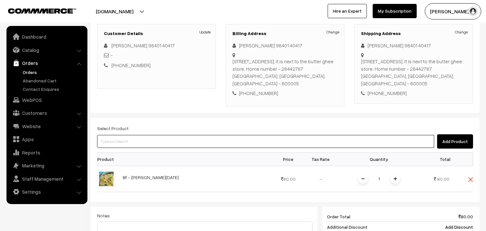
click at [180, 135] on input at bounding box center [265, 141] width 337 height 13
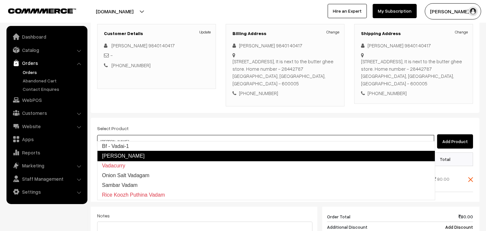
type input "Bf - Vadai-1"
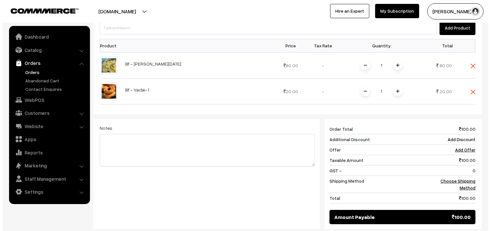
scroll to position [232, 0]
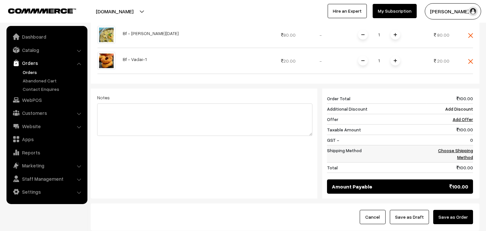
click at [472, 147] on link "Choose Shipping Method" at bounding box center [455, 153] width 35 height 12
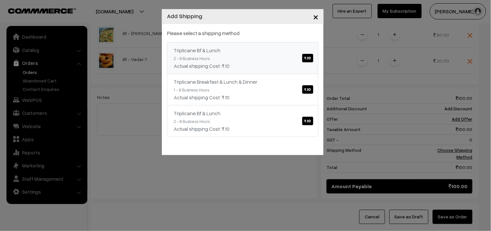
click at [267, 61] on link "Triplicane Bf & Lunch ₹.10 2 - 8 Business Hours Actual shipping Cost: ₹.10" at bounding box center [243, 58] width 152 height 32
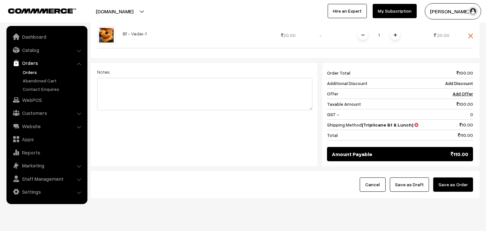
scroll to position [265, 0]
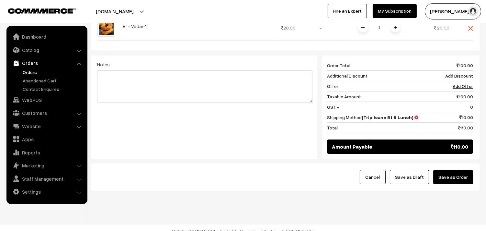
click at [413, 170] on button "Save as Draft" at bounding box center [409, 177] width 39 height 14
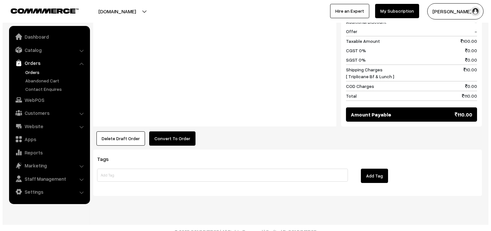
scroll to position [316, 0]
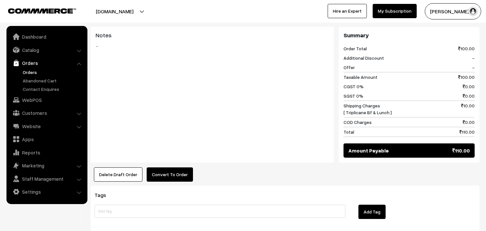
click at [171, 168] on button "Convert To Order" at bounding box center [170, 174] width 46 height 14
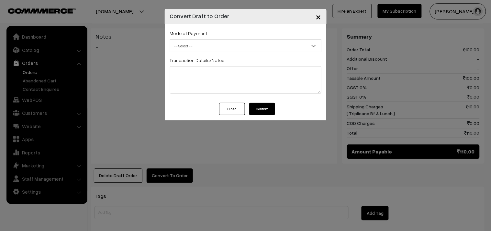
click at [263, 48] on span "-- Select --" at bounding box center [245, 45] width 151 height 11
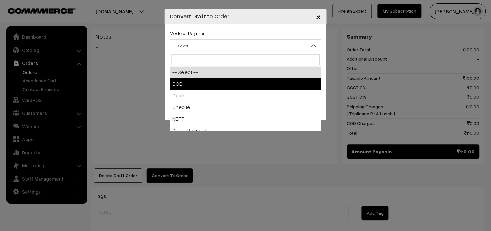
select select "1"
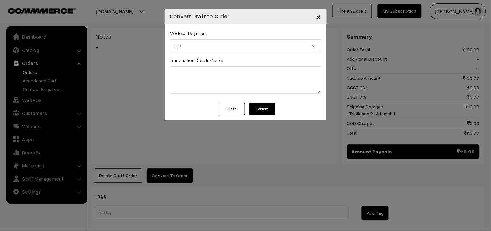
click at [265, 107] on button "Confirm" at bounding box center [262, 109] width 26 height 12
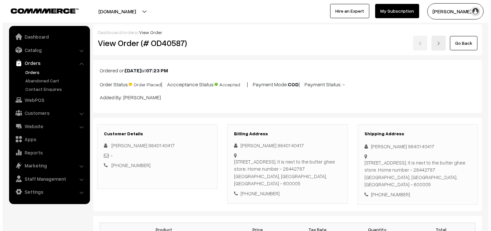
scroll to position [316, 0]
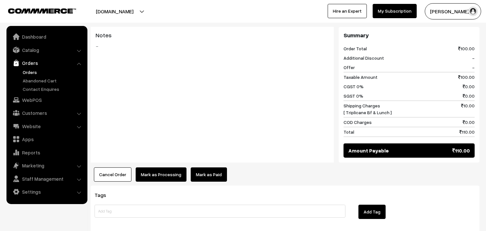
click at [160, 168] on button "Mark as Processing" at bounding box center [161, 174] width 51 height 14
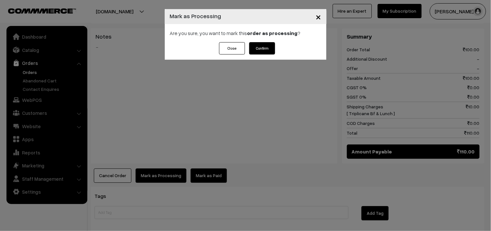
click at [268, 51] on button "Confirm" at bounding box center [262, 48] width 26 height 12
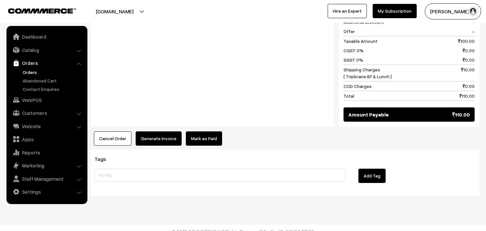
click at [160, 132] on button "Generate Invoice" at bounding box center [159, 138] width 46 height 14
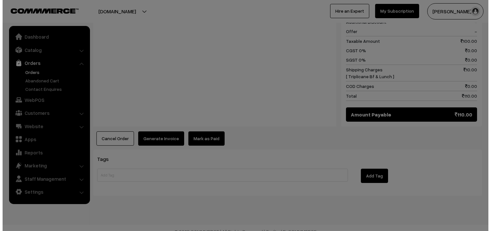
scroll to position [353, 0]
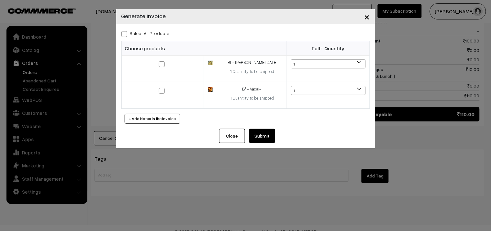
click at [148, 33] on label "Select All Products" at bounding box center [145, 33] width 48 height 7
click at [126, 33] on input "Select All Products" at bounding box center [123, 33] width 4 height 4
checkbox input "true"
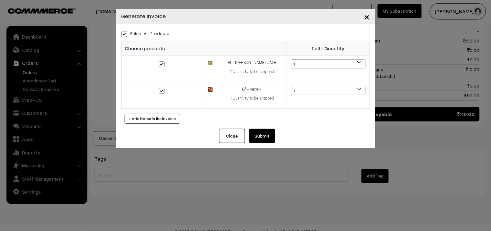
click at [257, 138] on button "Submit" at bounding box center [262, 136] width 26 height 14
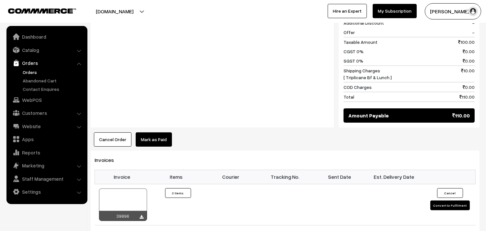
scroll to position [351, 0]
click at [34, 71] on link "Orders" at bounding box center [53, 72] width 64 height 7
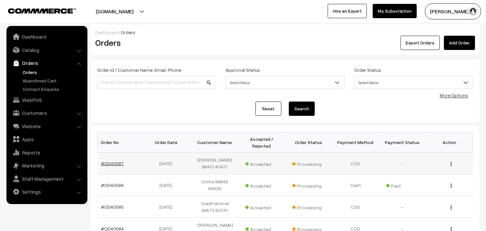
click at [117, 163] on link "#OD40587" at bounding box center [112, 163] width 23 height 6
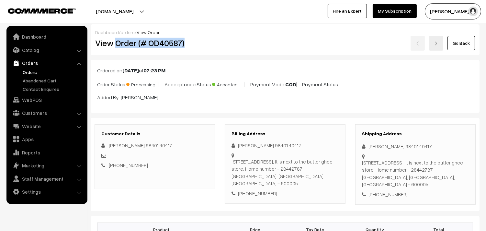
drag, startPoint x: 115, startPoint y: 49, endPoint x: 201, endPoint y: 52, distance: 86.2
click at [205, 48] on div "View Order (# OD40587)" at bounding box center [155, 43] width 130 height 15
copy h2 "Order (# OD40587)"
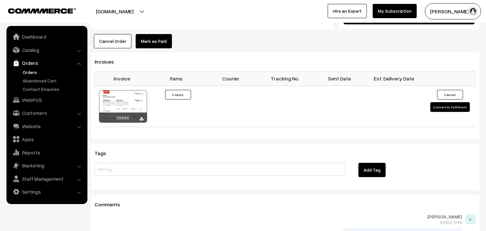
scroll to position [396, 0]
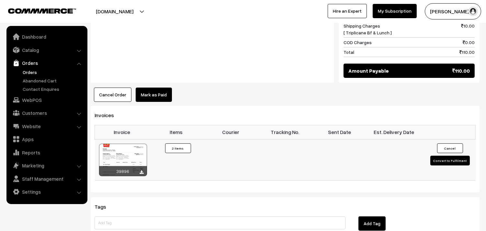
click at [135, 150] on div at bounding box center [123, 159] width 48 height 32
click at [123, 139] on td "39896" at bounding box center [122, 159] width 54 height 41
click at [120, 146] on div at bounding box center [123, 159] width 48 height 32
click at [44, 99] on link "WebPOS" at bounding box center [46, 100] width 77 height 12
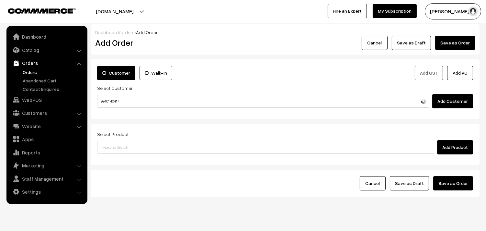
click at [113, 102] on input "98401 40417" at bounding box center [263, 101] width 332 height 13
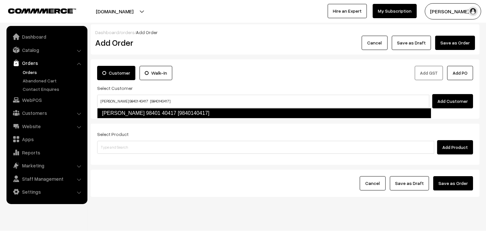
type input "[PERSON_NAME] 98401 40417 [9840140417]"
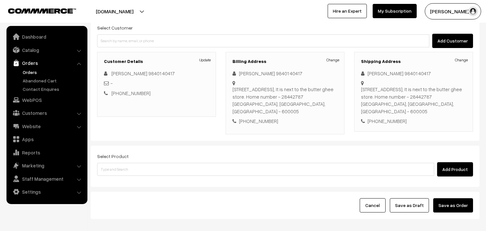
scroll to position [72, 0]
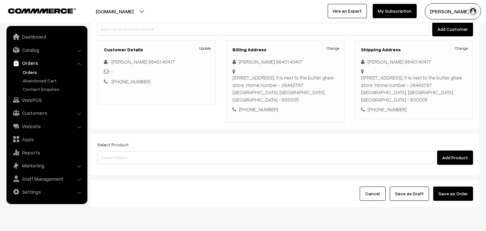
drag, startPoint x: 200, startPoint y: 134, endPoint x: 201, endPoint y: 150, distance: 15.6
click at [201, 140] on div "Select Product Add Product" at bounding box center [285, 152] width 376 height 24
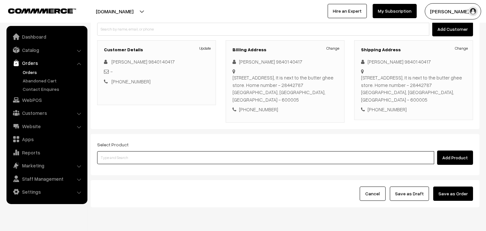
click at [200, 151] on input at bounding box center [265, 157] width 337 height 13
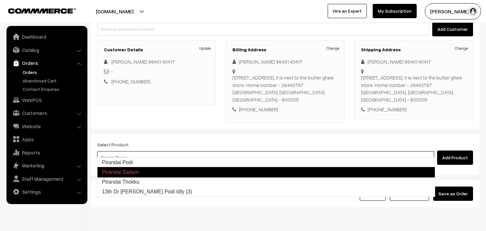
type input "13th Dr Pirandai Ellu Podi Idly (3)"
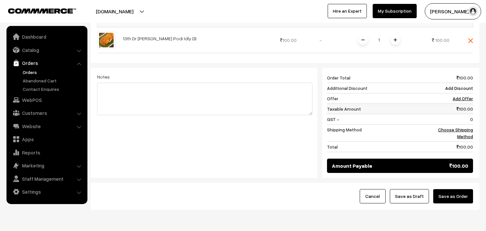
scroll to position [246, 0]
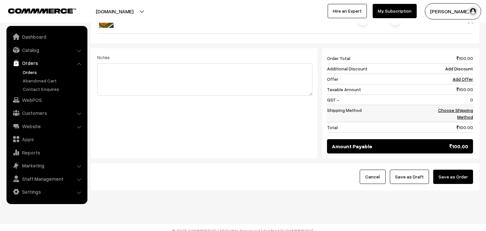
click at [461, 108] on link "Choose Shipping Method" at bounding box center [455, 113] width 35 height 12
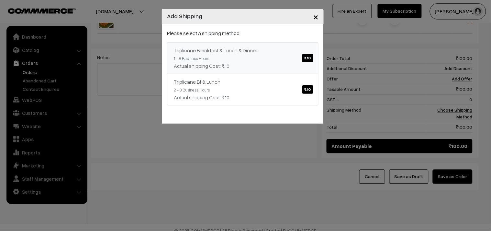
click at [251, 50] on div "Triplicane Breakfast & Lunch & Dinner ₹.10" at bounding box center [243, 50] width 138 height 8
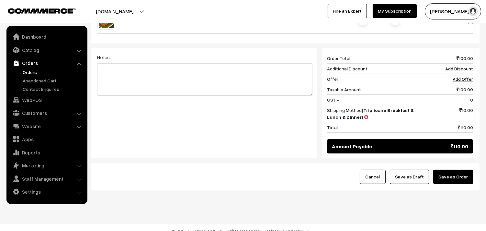
click at [407, 174] on button "Save as Draft" at bounding box center [409, 176] width 39 height 14
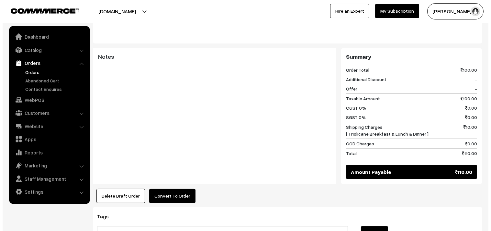
scroll to position [273, 0]
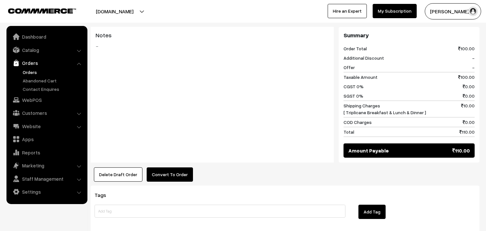
click at [169, 167] on button "Convert To Order" at bounding box center [170, 174] width 46 height 14
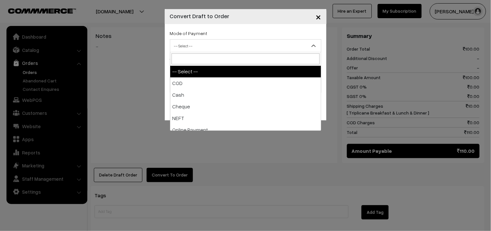
click at [239, 47] on span "-- Select --" at bounding box center [245, 45] width 151 height 11
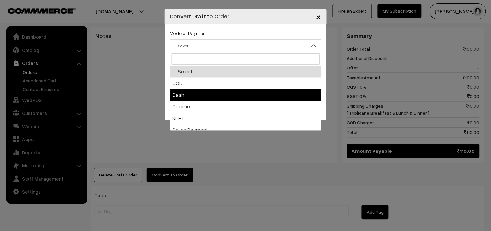
select select "2"
checkbox input "true"
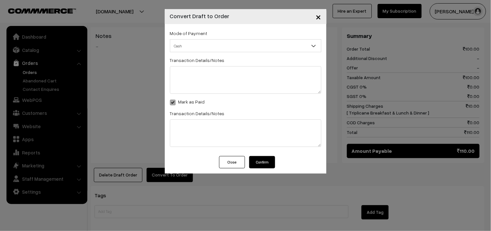
click at [275, 163] on button "Confirm" at bounding box center [262, 162] width 26 height 12
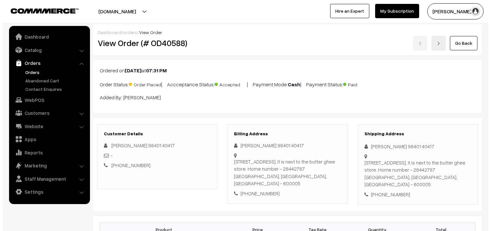
scroll to position [273, 0]
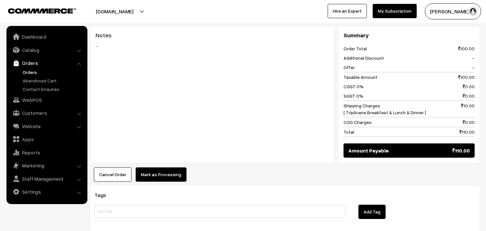
click at [163, 167] on button "Mark as Processing" at bounding box center [161, 174] width 51 height 14
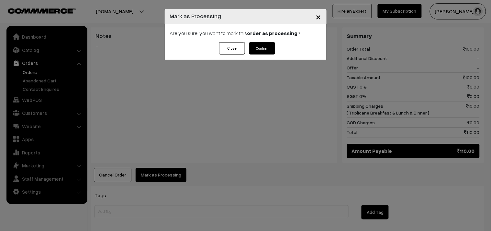
click at [266, 46] on button "Confirm" at bounding box center [262, 48] width 26 height 12
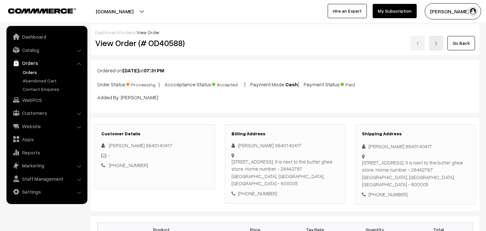
click at [226, 43] on div "Go Back" at bounding box center [350, 43] width 250 height 15
drag, startPoint x: 114, startPoint y: 45, endPoint x: 209, endPoint y: 47, distance: 94.3
click at [209, 47] on h2 "View Order (# OD40588)" at bounding box center [155, 43] width 120 height 10
copy h2 "Order (# OD40588)"
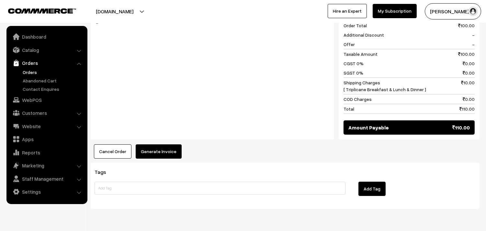
scroll to position [309, 0]
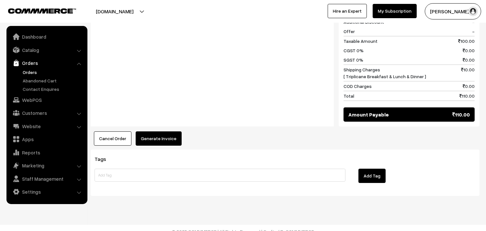
click at [150, 131] on button "Generate Invoice" at bounding box center [159, 138] width 46 height 14
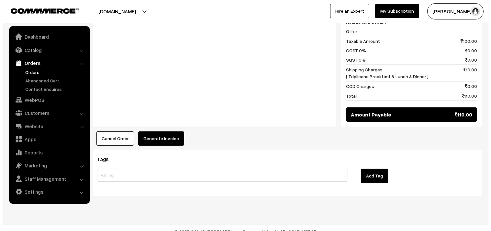
scroll to position [310, 0]
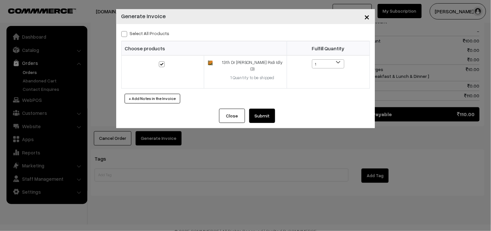
click at [253, 109] on button "Submit" at bounding box center [262, 116] width 26 height 14
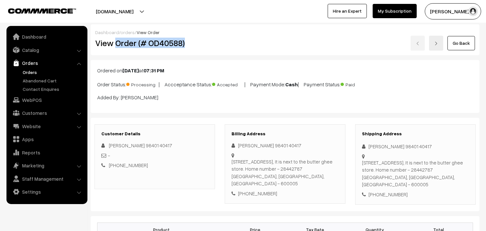
drag, startPoint x: 115, startPoint y: 44, endPoint x: 189, endPoint y: 48, distance: 73.3
click at [189, 48] on div "View Order (# OD40588)" at bounding box center [155, 43] width 130 height 15
copy h2 "Order (# OD40588)"
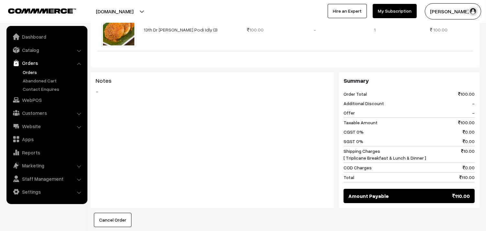
scroll to position [324, 0]
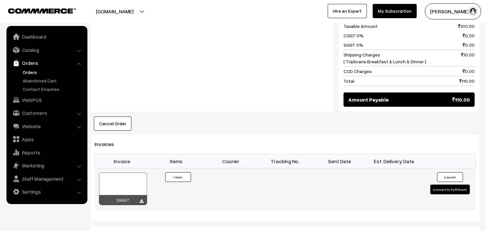
click at [132, 174] on div at bounding box center [123, 188] width 48 height 32
click at [29, 96] on link "WebPOS" at bounding box center [46, 100] width 77 height 12
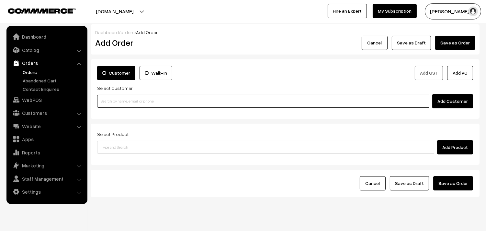
drag, startPoint x: 0, startPoint y: 0, endPoint x: 138, endPoint y: 95, distance: 167.9
click at [138, 95] on input at bounding box center [263, 101] width 332 height 13
paste input "92831 95646"
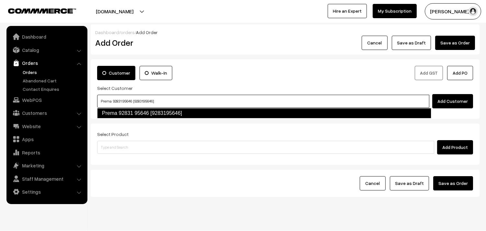
type input "Prema 92831 95646 [9283195646]"
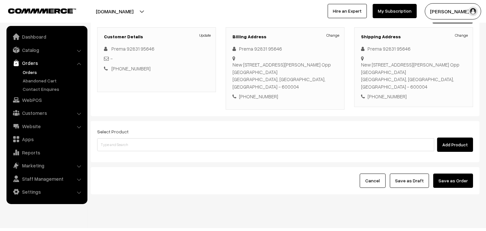
scroll to position [96, 0]
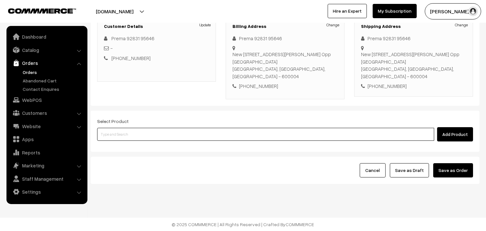
click at [193, 128] on input at bounding box center [265, 134] width 337 height 13
click at [163, 134] on input at bounding box center [265, 134] width 337 height 13
click at [186, 140] on input at bounding box center [265, 134] width 337 height 13
type input "Vegitable Biriyani"
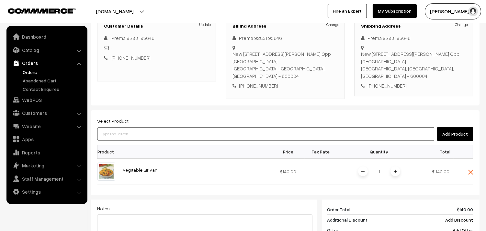
click at [192, 138] on input at bounding box center [265, 133] width 337 height 13
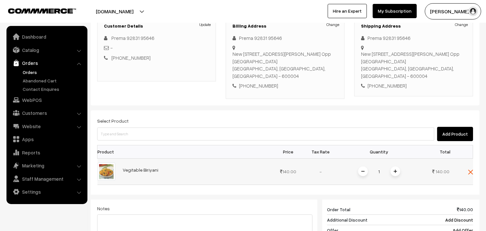
click at [393, 172] on span at bounding box center [396, 171] width 10 height 10
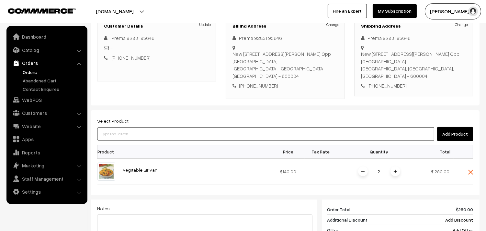
click at [147, 134] on input at bounding box center [265, 133] width 337 height 13
paste input "13th Without Rice..."
type input "13th Without Rice..."
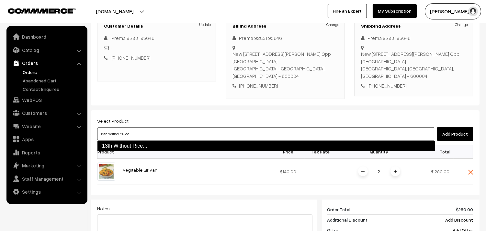
click at [137, 141] on link "13th Without Rice..." at bounding box center [266, 146] width 338 height 10
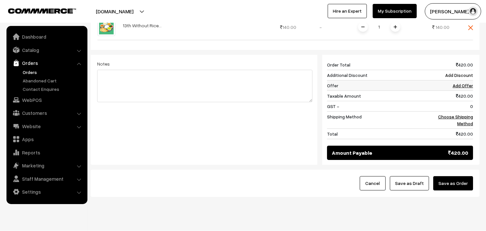
scroll to position [280, 0]
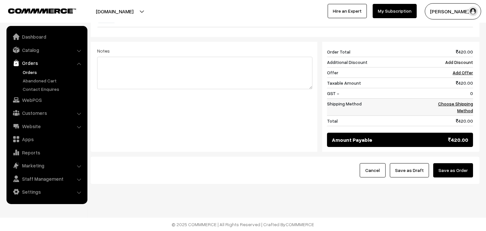
click at [466, 106] on link "Choose Shipping Method" at bounding box center [455, 107] width 35 height 12
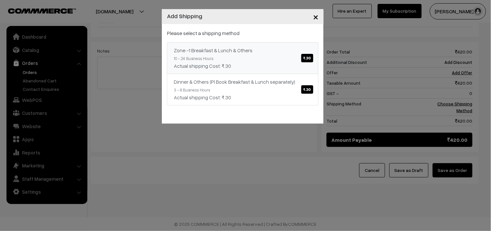
click at [228, 50] on div "Zone -1 Breakfast & Lunch & Others ₹.30" at bounding box center [243, 50] width 138 height 8
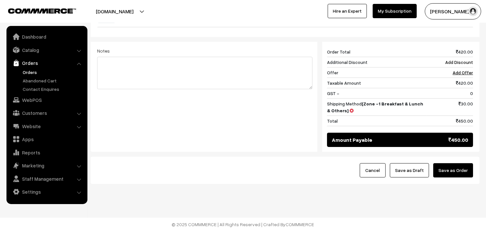
click at [412, 176] on button "Save as Draft" at bounding box center [409, 170] width 39 height 14
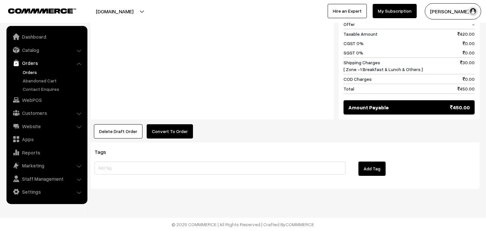
click at [169, 135] on button "Convert To Order" at bounding box center [170, 131] width 46 height 14
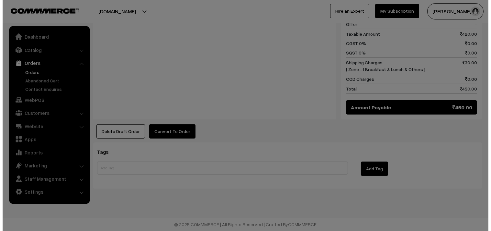
scroll to position [361, 0]
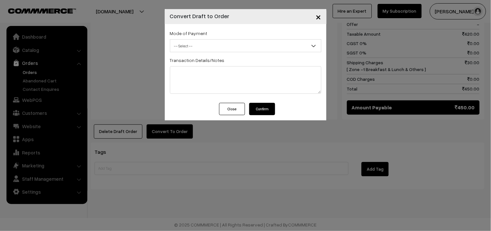
click at [199, 43] on span "-- Select --" at bounding box center [245, 45] width 151 height 11
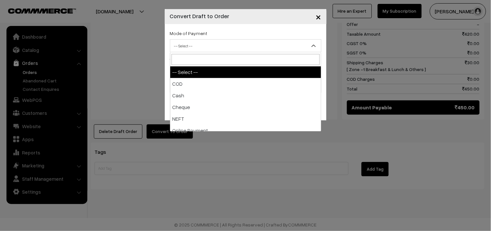
drag, startPoint x: 190, startPoint y: 92, endPoint x: 194, endPoint y: 95, distance: 4.7
select select "2"
checkbox input "true"
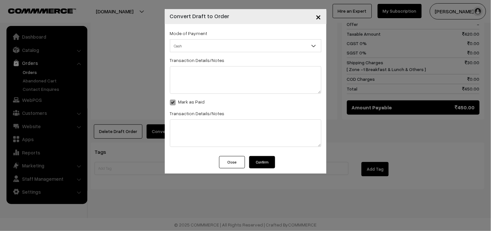
click at [262, 166] on button "Confirm" at bounding box center [262, 162] width 26 height 12
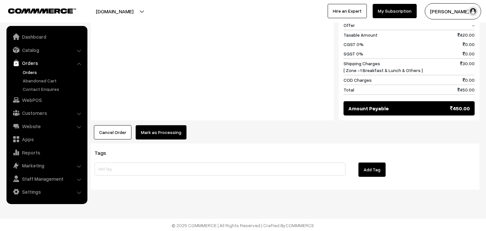
click at [155, 134] on button "Mark as Processing" at bounding box center [161, 132] width 51 height 14
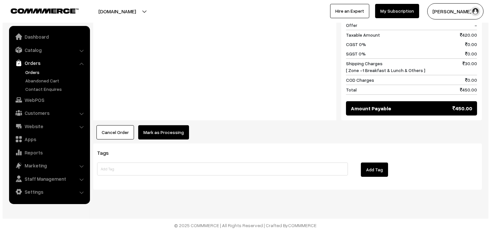
scroll to position [360, 0]
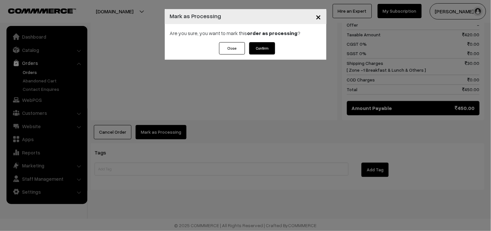
click at [256, 51] on button "Confirm" at bounding box center [262, 48] width 26 height 12
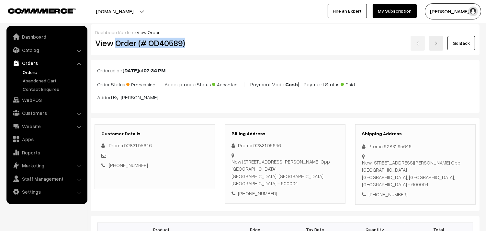
drag, startPoint x: 118, startPoint y: 43, endPoint x: 193, endPoint y: 49, distance: 75.7
click at [193, 49] on div "View Order (# OD40589)" at bounding box center [155, 43] width 130 height 15
copy h2 "Order (# OD40589)"
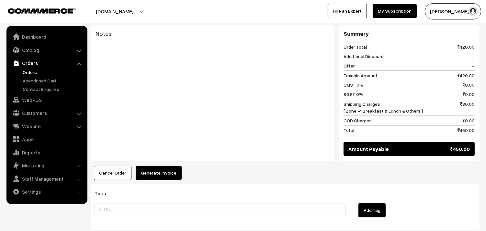
scroll to position [360, 0]
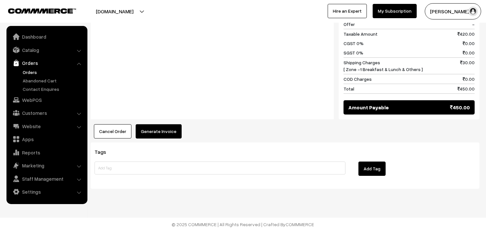
click at [161, 125] on button "Generate Invoice" at bounding box center [159, 131] width 46 height 14
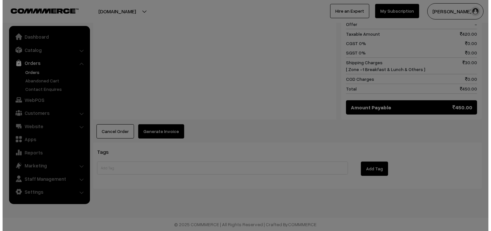
scroll to position [361, 0]
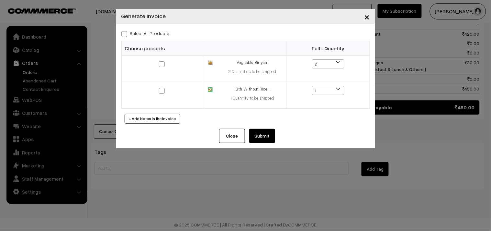
click at [264, 143] on div "Close Submit Back Fulfill Items" at bounding box center [245, 138] width 259 height 19
click at [152, 25] on div "Select All Products Choose products Fulfill Quantity 2 1 2 1 1" at bounding box center [245, 76] width 259 height 105
click at [157, 35] on label "Select All Products" at bounding box center [145, 33] width 48 height 7
click at [126, 35] on input "Select All Products" at bounding box center [123, 33] width 4 height 4
checkbox input "true"
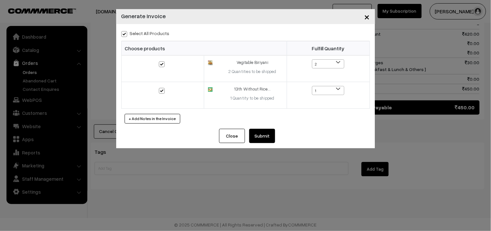
checkbox input "true"
click at [263, 134] on button "Submit" at bounding box center [262, 136] width 26 height 14
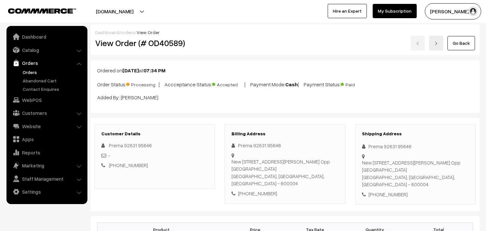
scroll to position [359, 0]
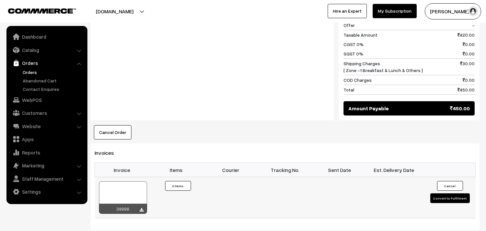
click at [128, 184] on div at bounding box center [123, 197] width 48 height 32
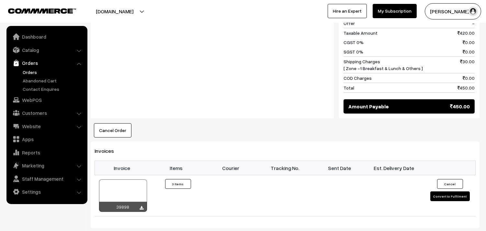
click at [37, 71] on link "Orders" at bounding box center [53, 72] width 64 height 7
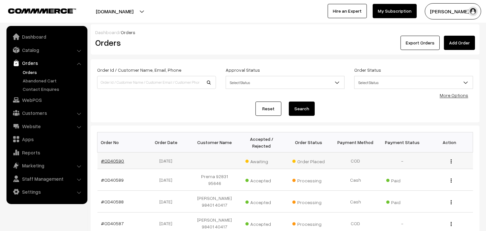
click at [119, 159] on link "#OD40590" at bounding box center [112, 161] width 23 height 6
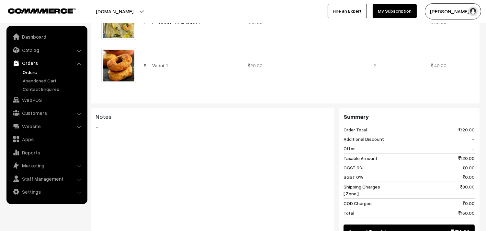
scroll to position [339, 0]
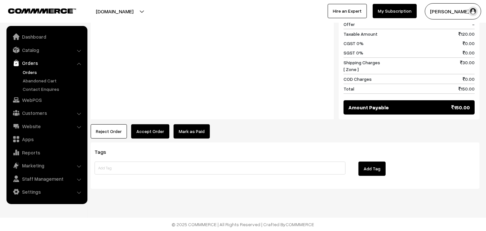
click at [147, 135] on button "Accept Order" at bounding box center [150, 131] width 38 height 14
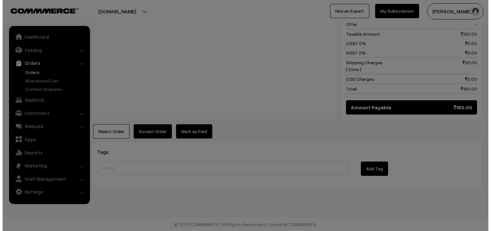
scroll to position [340, 0]
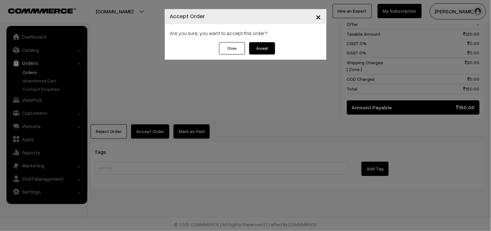
click at [266, 45] on button "Accept" at bounding box center [262, 48] width 26 height 12
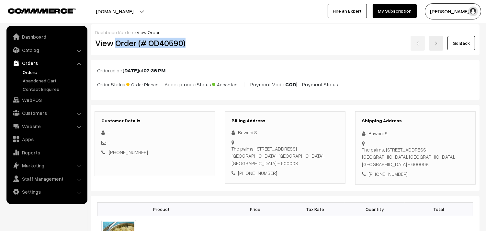
drag, startPoint x: 114, startPoint y: 44, endPoint x: 207, endPoint y: 50, distance: 93.1
click at [207, 50] on div "View Order (# OD40590)" at bounding box center [155, 43] width 130 height 15
copy h2 "Order (# OD40590)"
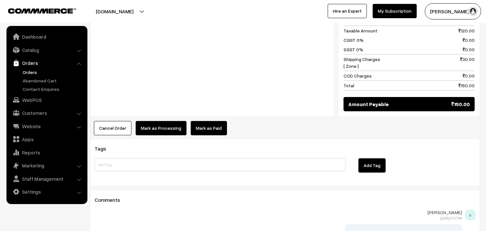
scroll to position [410, 0]
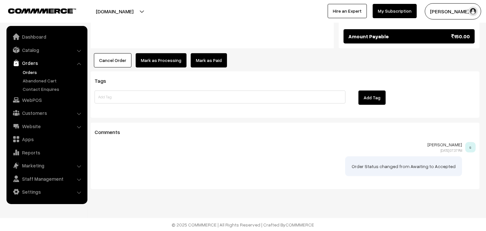
click at [152, 62] on button "Mark as Processing" at bounding box center [161, 60] width 51 height 14
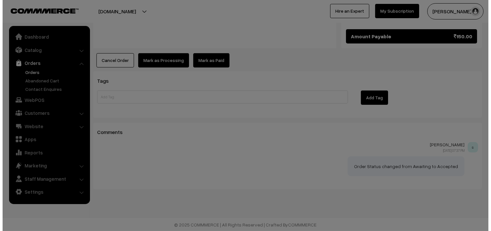
scroll to position [411, 0]
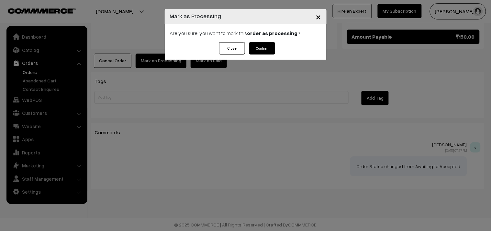
click at [263, 52] on button "Confirm" at bounding box center [262, 48] width 26 height 12
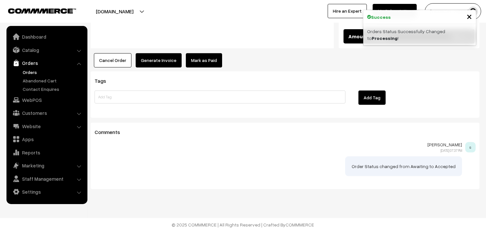
click at [164, 59] on button "Generate Invoice" at bounding box center [159, 60] width 46 height 14
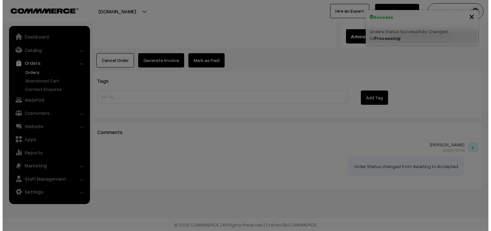
scroll to position [411, 0]
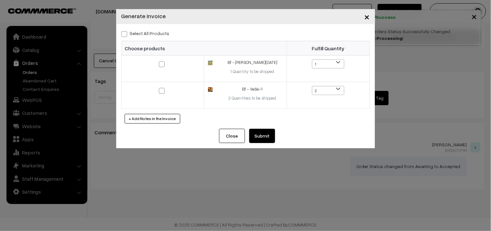
drag, startPoint x: 156, startPoint y: 34, endPoint x: 154, endPoint y: 38, distance: 4.6
click at [155, 34] on label "Select All Products" at bounding box center [145, 33] width 48 height 7
click at [148, 34] on label "Select All Products" at bounding box center [145, 33] width 48 height 7
click at [126, 34] on input "Select All Products" at bounding box center [123, 33] width 4 height 4
checkbox input "true"
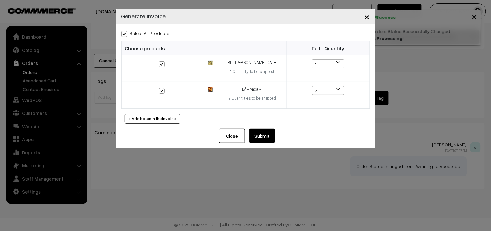
checkbox input "true"
click at [264, 133] on button "Submit" at bounding box center [262, 136] width 26 height 14
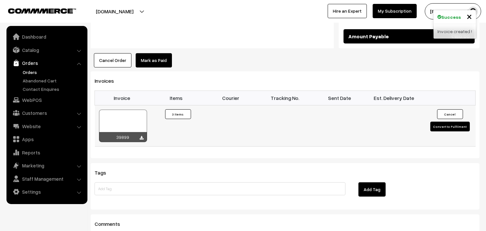
scroll to position [410, 0]
click at [117, 117] on div at bounding box center [123, 125] width 48 height 32
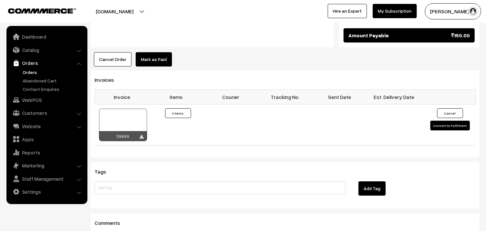
click at [30, 72] on link "Orders" at bounding box center [53, 72] width 64 height 7
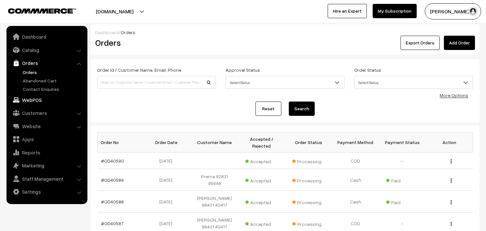
click at [37, 101] on link "WebPOS" at bounding box center [46, 100] width 77 height 12
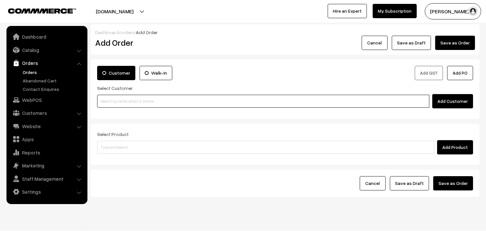
click at [120, 102] on input at bounding box center [263, 101] width 332 height 13
paste input "93810 38324"
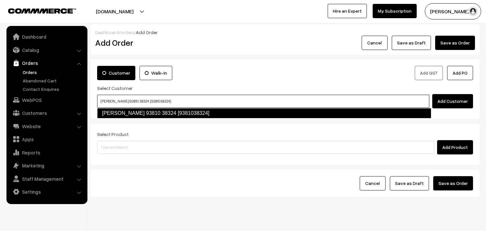
type input "M.Balasubramaniam 93810 38324 [9381038324]"
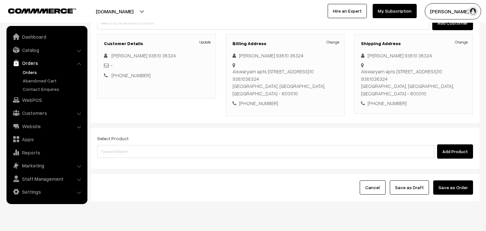
scroll to position [88, 0]
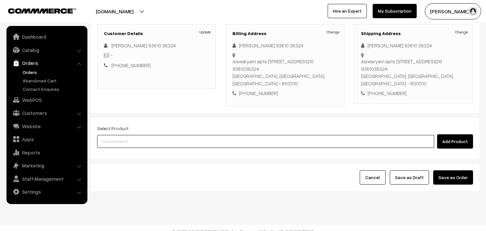
click at [178, 135] on input at bounding box center [265, 141] width 337 height 13
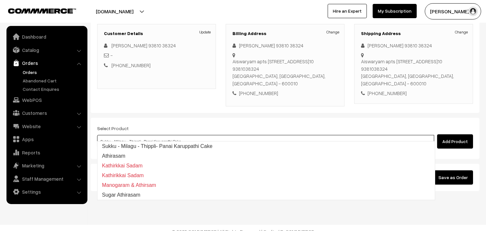
type input "Athirasam"
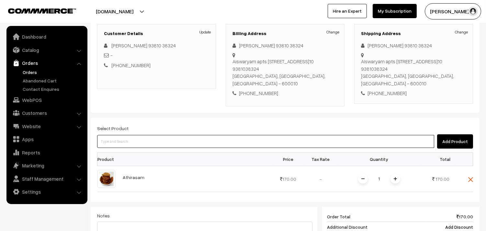
click at [178, 135] on input at bounding box center [265, 141] width 337 height 13
click at [196, 135] on input at bounding box center [265, 141] width 337 height 13
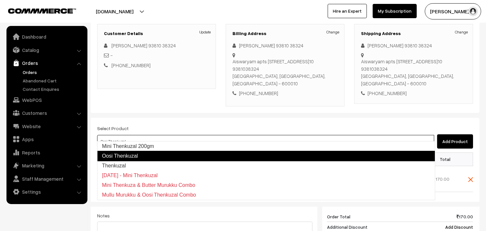
type input "Thenkuzal"
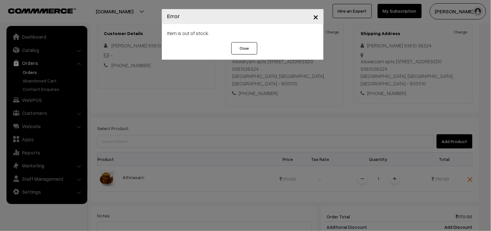
click at [196, 132] on div "× Error Item is out of stock. Close" at bounding box center [245, 115] width 491 height 231
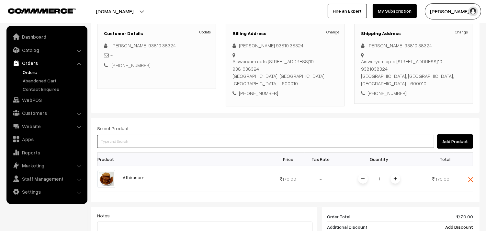
click at [127, 135] on input at bounding box center [265, 141] width 337 height 13
paste input "Thenkuzal."
type input "Thenkuzal."
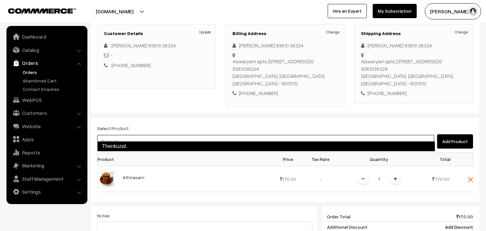
click at [125, 148] on link "Thenkuzal." at bounding box center [266, 146] width 338 height 10
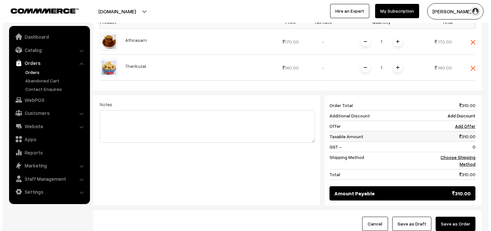
scroll to position [232, 0]
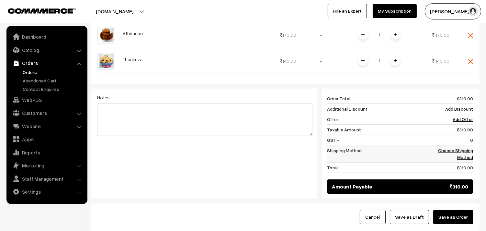
click at [470, 148] on link "Choose Shipping Method" at bounding box center [455, 153] width 35 height 12
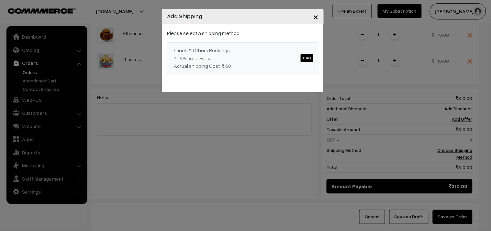
click at [279, 45] on link "Lunch & Others Bookings ₹.60 2 - 8 Business Hours Actual shipping Cost: ₹.60" at bounding box center [243, 58] width 152 height 32
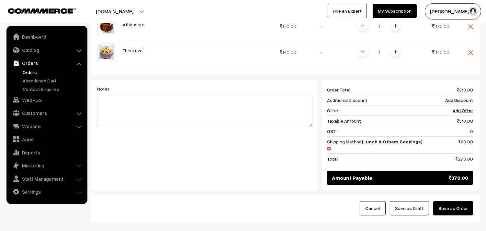
scroll to position [265, 0]
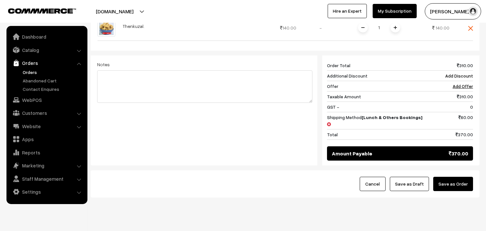
click at [413, 177] on button "Save as Draft" at bounding box center [409, 184] width 39 height 14
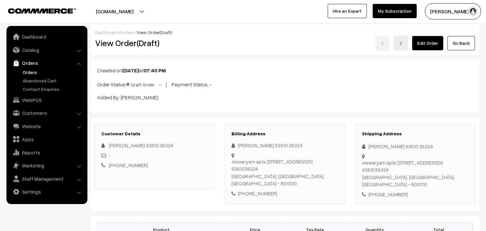
click at [428, 43] on link "Edit Order" at bounding box center [427, 43] width 31 height 14
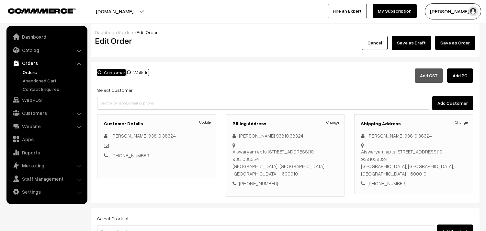
scroll to position [180, 0]
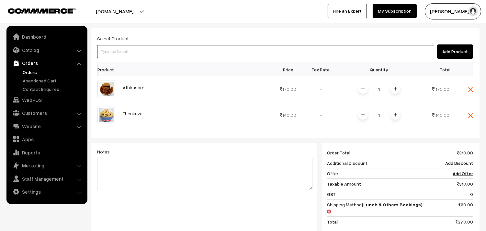
click at [159, 45] on input at bounding box center [265, 51] width 337 height 13
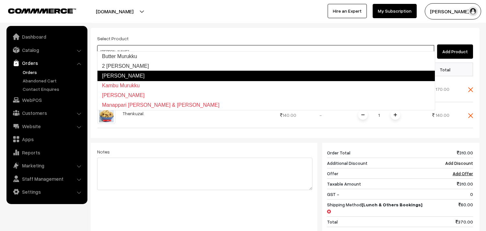
type input "2 [PERSON_NAME]"
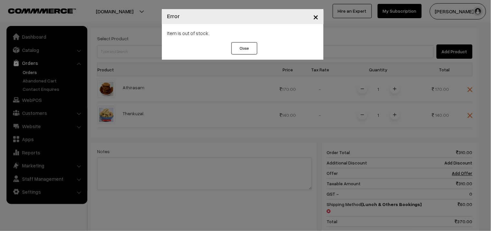
click at [164, 51] on div "Close" at bounding box center [243, 50] width 162 height 17
click at [129, 93] on div "× Error Item is out of stock. Close" at bounding box center [245, 115] width 491 height 231
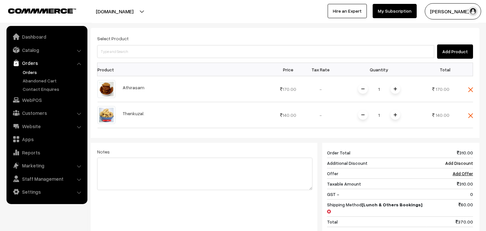
click at [128, 53] on div "Select Product Add Product Product Price Tax Rate Quantity Total 1" at bounding box center [285, 140] width 389 height 224
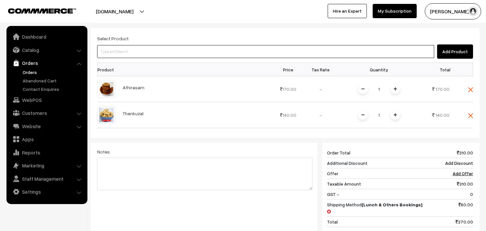
click at [128, 47] on input at bounding box center [265, 51] width 337 height 13
paste input "2 [PERSON_NAME] rating star unfiledrating star unfiledrating star unfiledrating…"
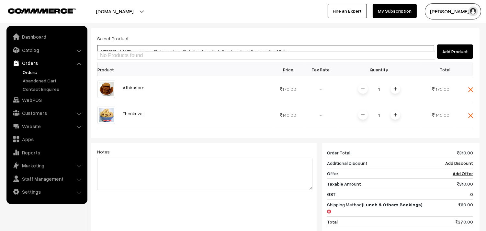
drag, startPoint x: 129, startPoint y: 42, endPoint x: 319, endPoint y: 44, distance: 190.8
click at [319, 45] on input "2 [PERSON_NAME] rating star unfiledrating star unfiledrating star unfiledrating…" at bounding box center [265, 51] width 337 height 13
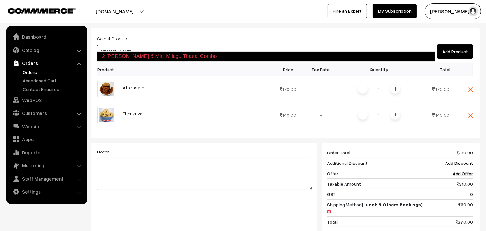
type input "2 [PERSON_NAME]"
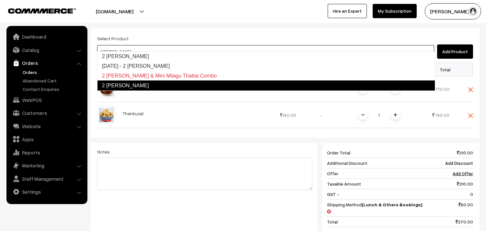
click at [122, 85] on link "2 [PERSON_NAME]" at bounding box center [266, 85] width 338 height 10
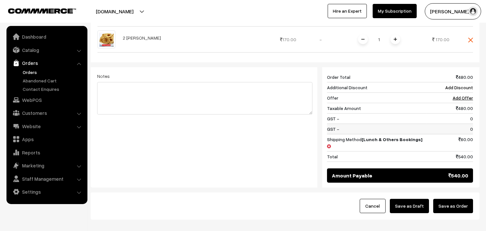
scroll to position [303, 0]
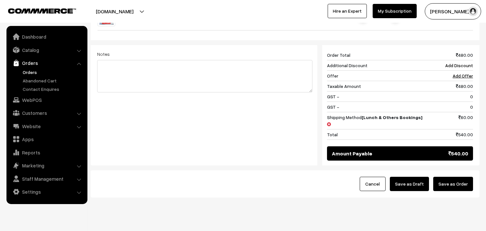
click at [408, 179] on div "Cancel Save as Draft Save as Order" at bounding box center [285, 183] width 389 height 27
click at [417, 177] on button "Save as Draft" at bounding box center [409, 184] width 39 height 14
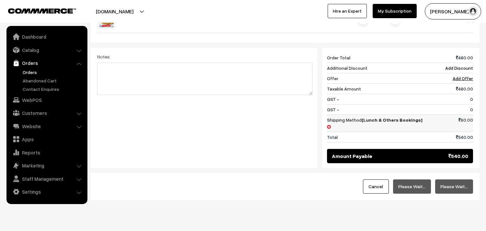
scroll to position [303, 0]
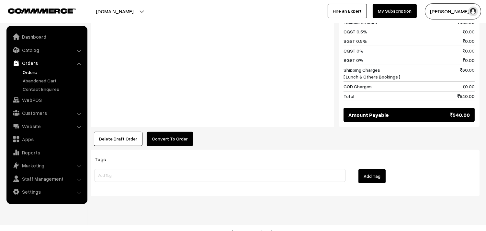
click at [171, 134] on button "Convert To Order" at bounding box center [170, 139] width 46 height 14
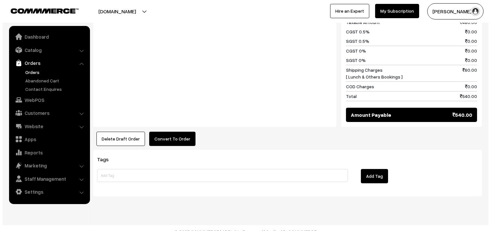
scroll to position [416, 0]
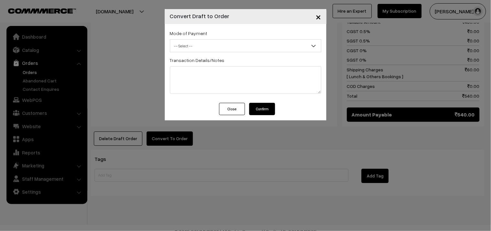
click at [201, 40] on span "-- Select --" at bounding box center [246, 45] width 152 height 13
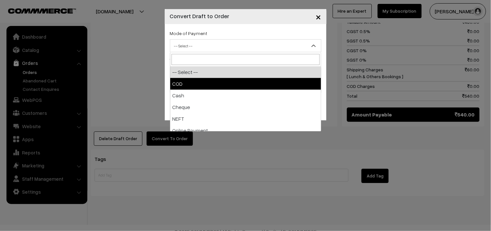
select select "1"
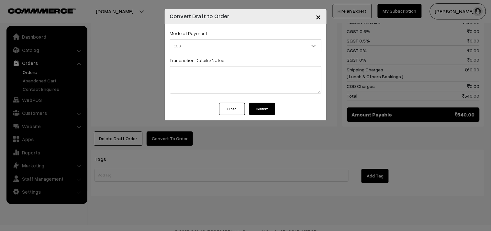
click at [252, 109] on button "Confirm" at bounding box center [262, 109] width 26 height 12
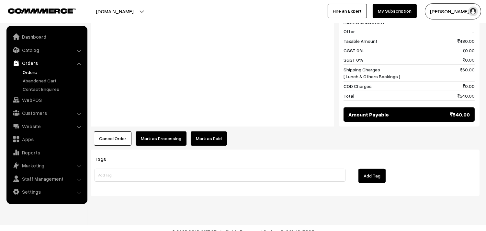
click at [162, 131] on button "Mark as Processing" at bounding box center [161, 138] width 51 height 14
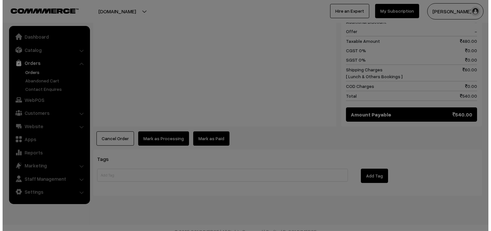
scroll to position [397, 0]
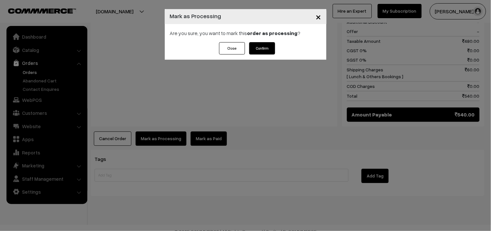
click at [270, 48] on button "Confirm" at bounding box center [262, 48] width 26 height 12
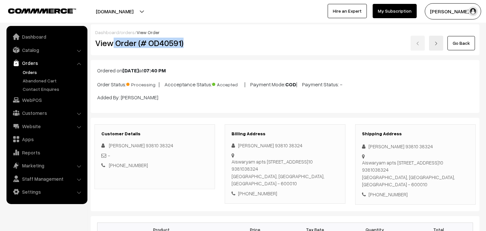
drag, startPoint x: 113, startPoint y: 47, endPoint x: 210, endPoint y: 48, distance: 96.9
click at [210, 48] on div "View Order (# OD40591)" at bounding box center [155, 43] width 130 height 15
copy h2 "Order (# OD40591)"
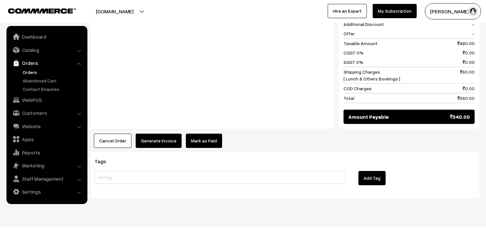
scroll to position [395, 0]
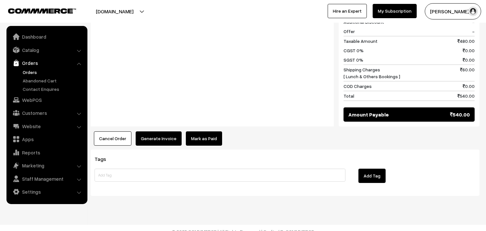
click at [163, 137] on button "Generate Invoice" at bounding box center [159, 138] width 46 height 14
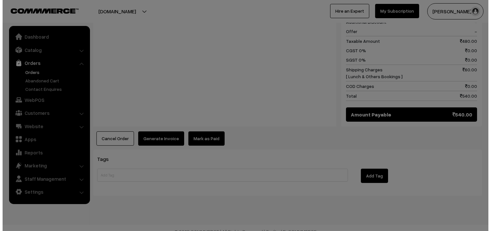
scroll to position [397, 0]
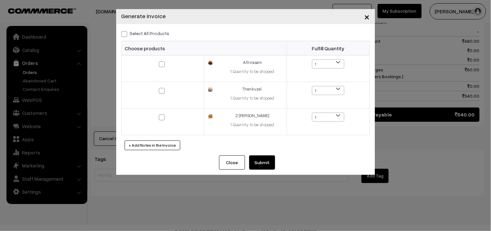
click at [158, 37] on div "Select All Products" at bounding box center [245, 33] width 249 height 8
click at [161, 30] on label "Select All Products" at bounding box center [145, 33] width 48 height 7
click at [126, 31] on input "Select All Products" at bounding box center [123, 33] width 4 height 4
checkbox input "true"
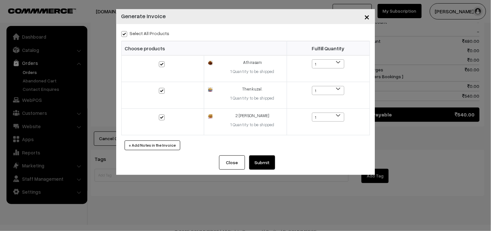
checkbox input "true"
click at [265, 162] on button "Submit" at bounding box center [262, 162] width 26 height 14
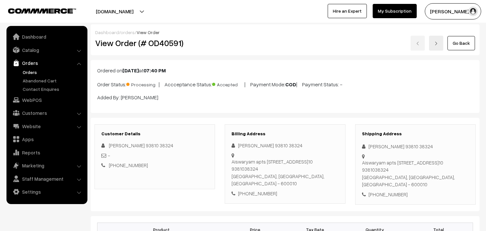
scroll to position [394, 0]
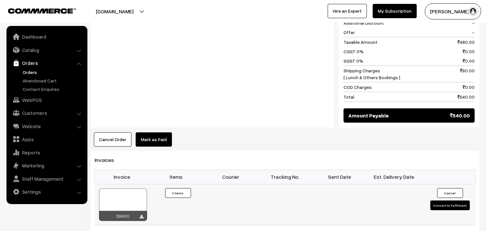
click at [131, 188] on div at bounding box center [123, 204] width 48 height 32
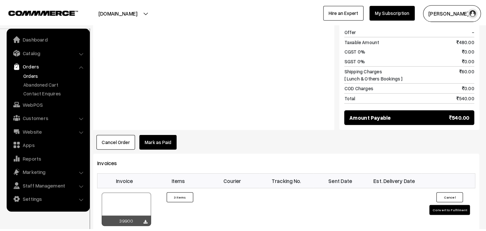
scroll to position [397, 0]
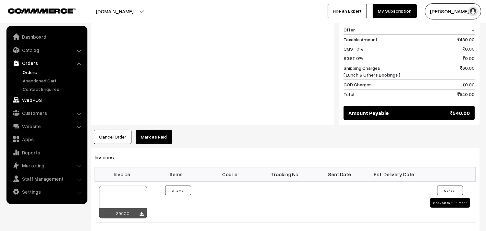
click at [37, 103] on link "WebPOS" at bounding box center [46, 100] width 77 height 12
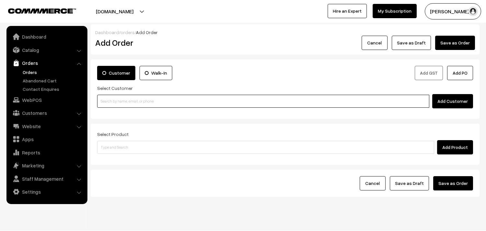
click at [154, 95] on input at bounding box center [263, 101] width 332 height 13
click at [134, 100] on input at bounding box center [263, 101] width 332 height 13
paste input "94442 62504"
click at [108, 102] on input "94442 62504" at bounding box center [263, 101] width 332 height 13
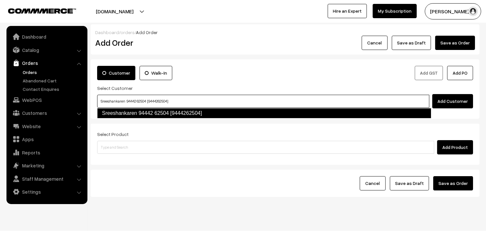
type input "Sreeshankaren 94442 62504 [9444262504]"
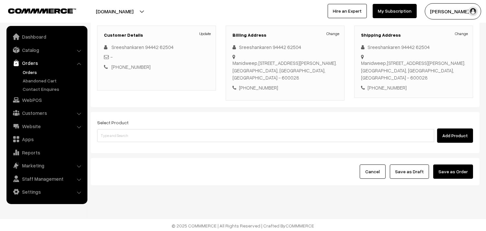
scroll to position [88, 0]
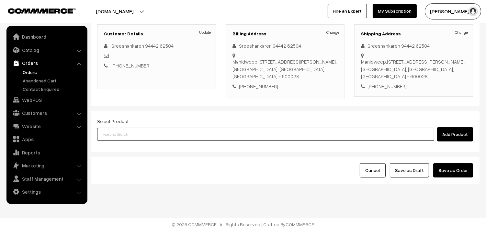
click at [218, 128] on input at bounding box center [265, 134] width 337 height 13
click at [195, 128] on input at bounding box center [265, 134] width 337 height 13
click at [192, 134] on input at bounding box center [265, 134] width 337 height 13
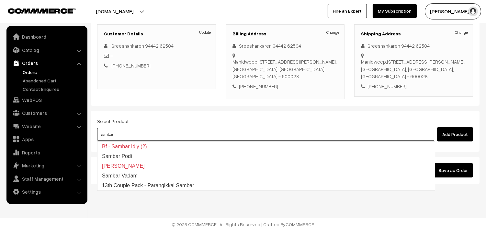
type input "13th Couple Pack - Parangikkai Sambar"
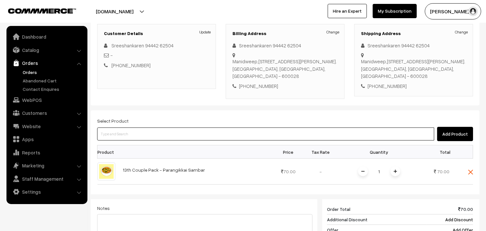
click at [192, 134] on input at bounding box center [265, 133] width 337 height 13
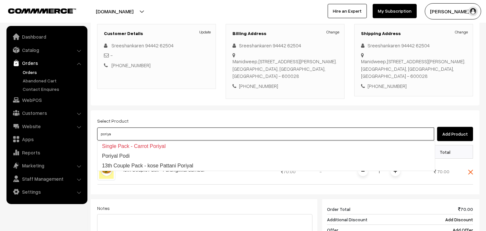
type input "13th Couple Pack - kose Pattani Poriyal"
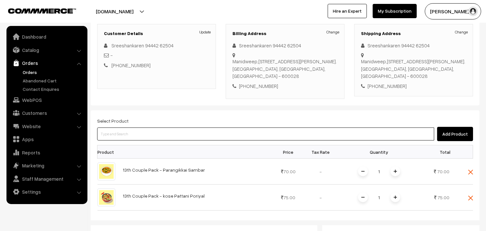
click at [212, 131] on input at bounding box center [265, 133] width 337 height 13
type input "Tomato r"
click at [133, 133] on input at bounding box center [265, 133] width 337 height 13
paste input "13th Couple Pack- Tomato Rasam"
type input "13th Couple Pack- Tomato"
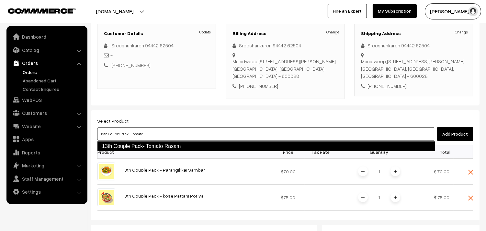
click at [183, 145] on link "13th Couple Pack- Tomato Rasam" at bounding box center [266, 146] width 338 height 10
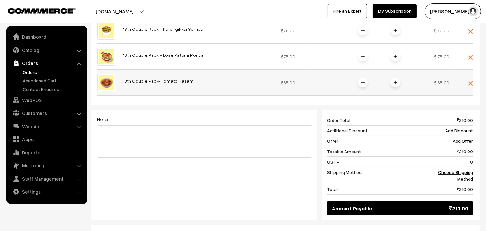
scroll to position [232, 0]
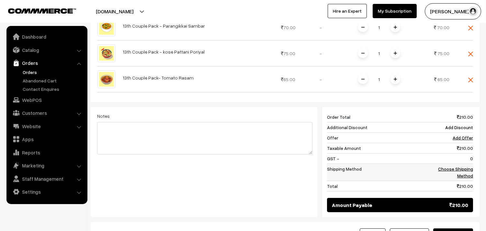
click at [459, 173] on link "Choose Shipping Method" at bounding box center [455, 172] width 35 height 12
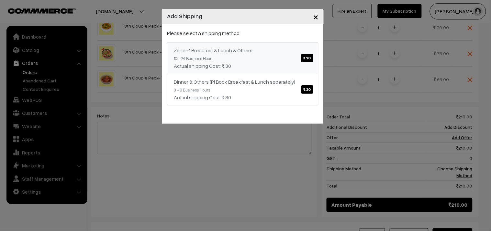
click at [248, 61] on link "Zone -1 Breakfast & Lunch & Others ₹.30 10 - 24 Business Hours Actual shipping …" at bounding box center [243, 58] width 152 height 32
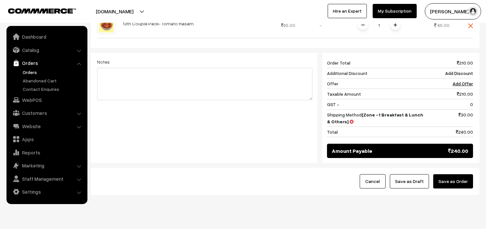
scroll to position [298, 0]
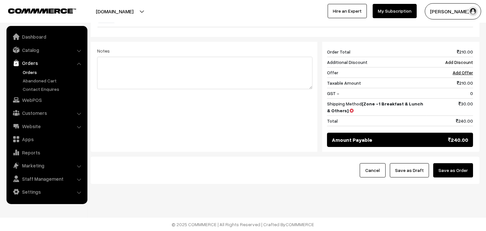
click at [414, 168] on button "Save as Draft" at bounding box center [409, 170] width 39 height 14
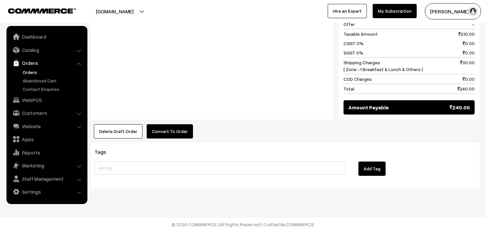
click at [164, 134] on button "Convert To Order" at bounding box center [170, 131] width 46 height 14
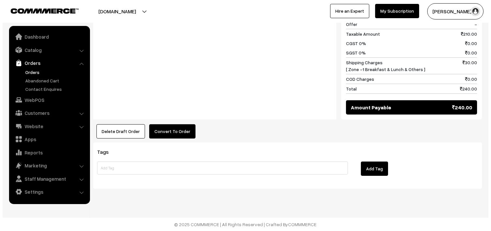
scroll to position [397, 0]
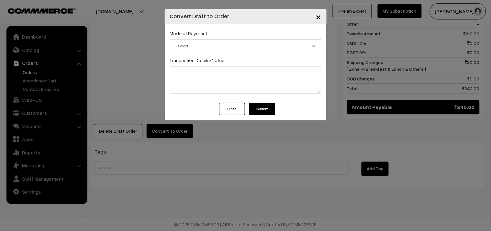
click at [203, 41] on span "-- Select --" at bounding box center [245, 45] width 151 height 11
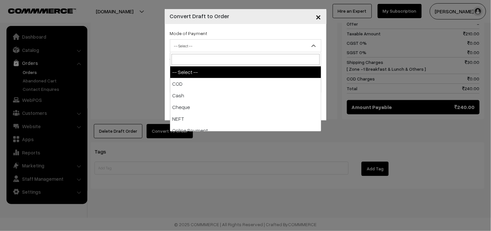
select select "1"
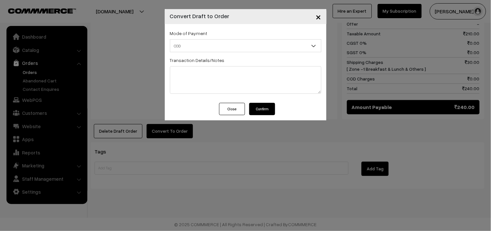
click at [260, 111] on button "Confirm" at bounding box center [262, 109] width 26 height 12
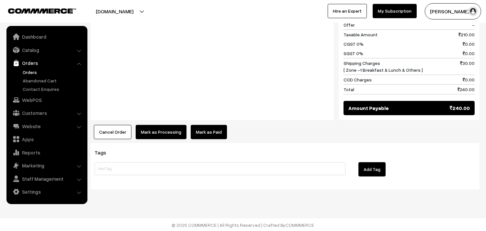
click at [159, 132] on button "Mark as Processing" at bounding box center [161, 132] width 51 height 14
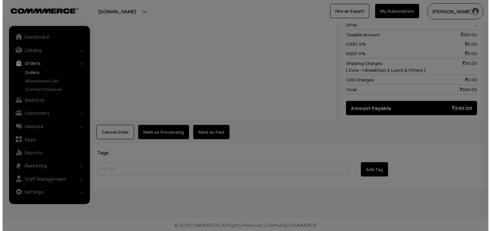
scroll to position [396, 0]
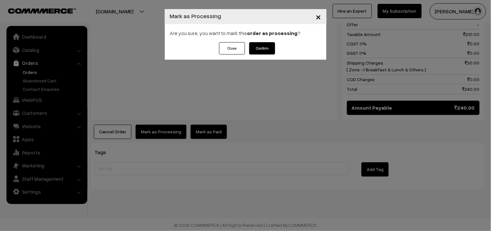
click at [267, 41] on div "Are you sure, you want to mark this order as processing ?" at bounding box center [246, 33] width 162 height 18
click at [262, 47] on button "Confirm" at bounding box center [262, 48] width 26 height 12
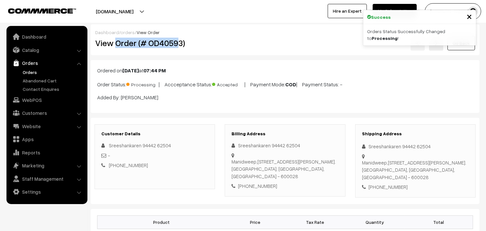
drag, startPoint x: 115, startPoint y: 44, endPoint x: 178, endPoint y: 46, distance: 63.2
click at [178, 46] on h2 "View Order (# OD40593)" at bounding box center [155, 43] width 120 height 10
copy h2 "Order (# OD4059"
click at [204, 46] on h2 "View Order (# OD40593)" at bounding box center [155, 43] width 120 height 10
copy h2 "Order (# OD40593)"
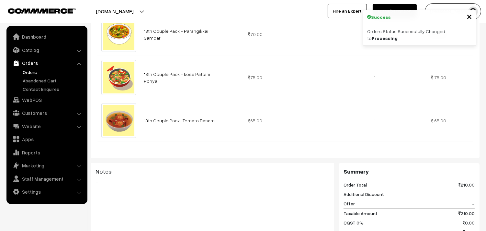
scroll to position [324, 0]
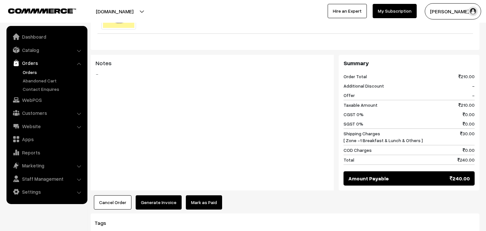
click at [154, 198] on button "Generate Invoice" at bounding box center [159, 202] width 46 height 14
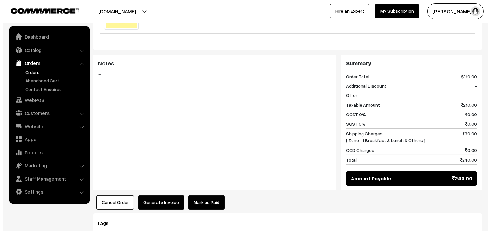
scroll to position [325, 0]
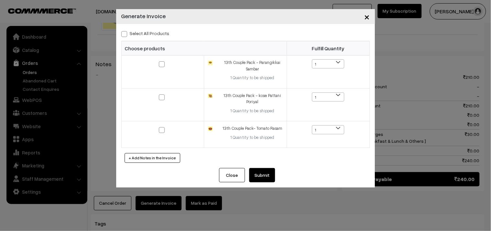
click at [145, 30] on label "Select All Products" at bounding box center [145, 33] width 48 height 7
click at [126, 31] on input "Select All Products" at bounding box center [123, 33] width 4 height 4
checkbox input "true"
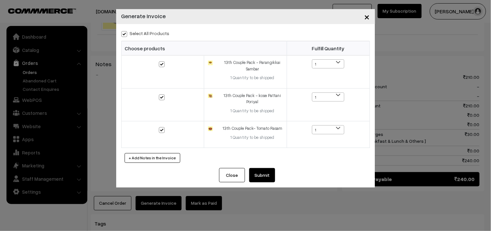
checkbox input "true"
click at [259, 169] on button "Submit" at bounding box center [262, 175] width 26 height 14
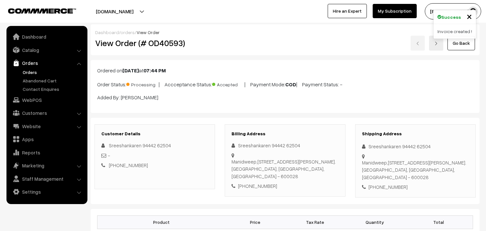
scroll to position [504, 0]
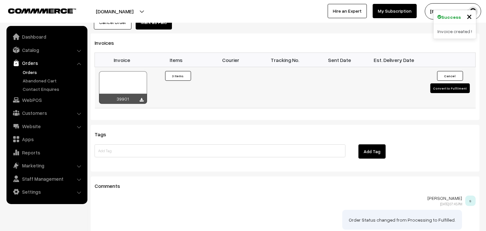
click at [127, 81] on div at bounding box center [123, 87] width 48 height 32
click at [37, 101] on link "WebPOS" at bounding box center [46, 100] width 77 height 12
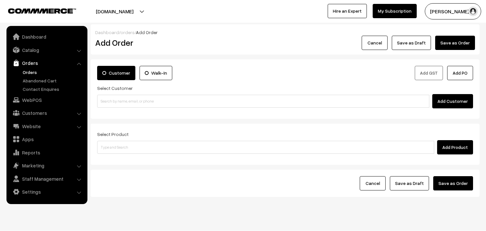
click at [126, 104] on input at bounding box center [263, 101] width 332 height 13
click at [110, 99] on input "87545 77459" at bounding box center [263, 101] width 332 height 13
type input "Ashok 87545 77459 [8754577459]"
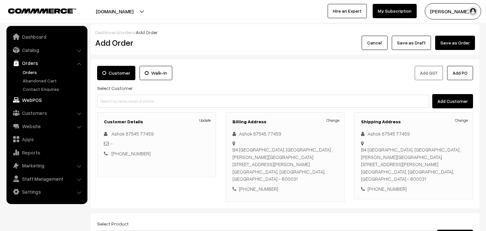
click at [50, 97] on link "WebPOS" at bounding box center [46, 100] width 77 height 12
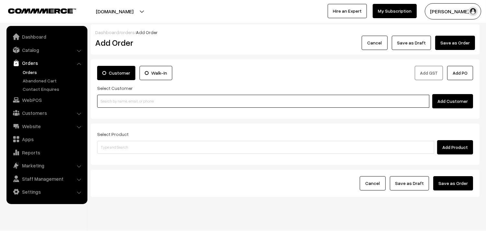
click at [131, 102] on input at bounding box center [263, 101] width 332 height 13
paste input "98841 34886"
click at [108, 99] on input "98841 34886" at bounding box center [263, 101] width 332 height 13
click at [116, 99] on input "98841 34886" at bounding box center [263, 101] width 332 height 13
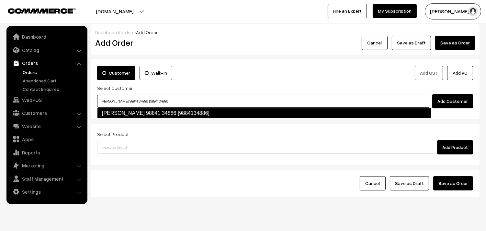
type input "Jegannathan 98841 34886 [9884134886]"
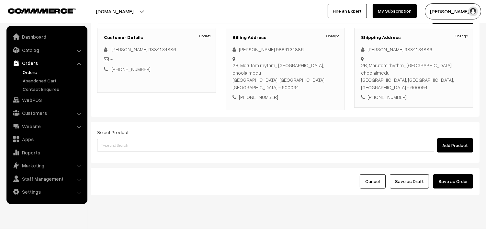
scroll to position [88, 0]
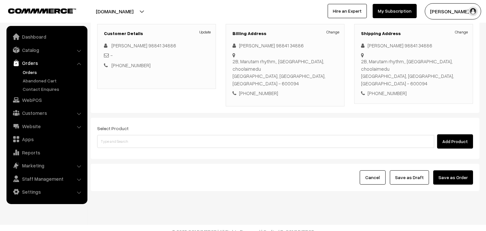
click at [131, 124] on div "Select Product Add Product" at bounding box center [285, 136] width 376 height 24
click at [143, 125] on div "Select Product Add Product" at bounding box center [285, 136] width 376 height 24
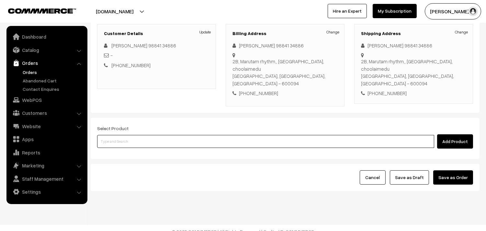
click at [140, 135] on input at bounding box center [265, 141] width 337 height 13
click at [170, 135] on input at bounding box center [265, 141] width 337 height 13
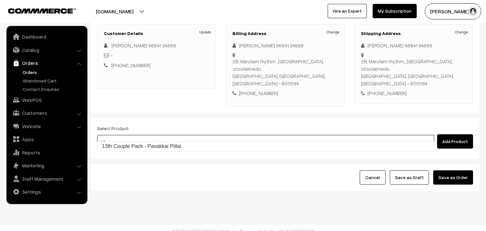
type input "13th Couple Pack - Pavakkai Pitlai"
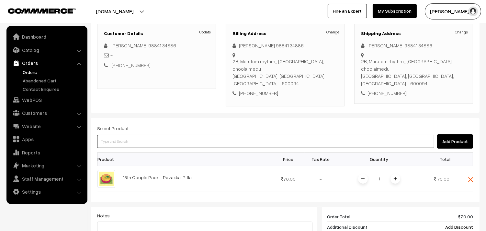
click at [170, 135] on input at bounding box center [265, 141] width 337 height 13
click at [208, 135] on input at bounding box center [265, 141] width 337 height 13
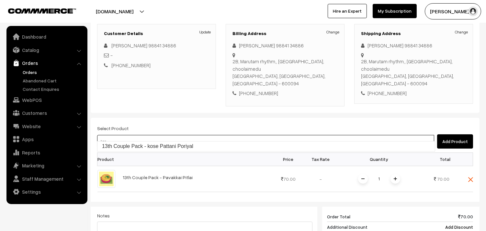
type input "13th Couple Pack - kose Pattani Poriyal"
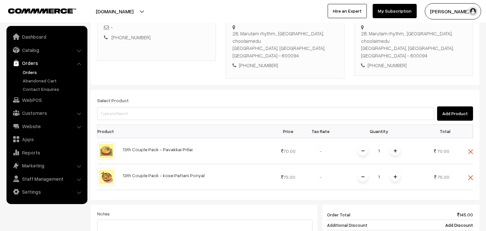
scroll to position [160, 0]
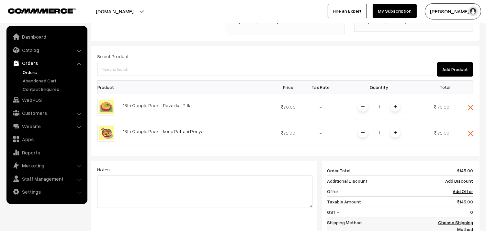
click at [465, 219] on link "Choose Shipping Method" at bounding box center [455, 225] width 35 height 12
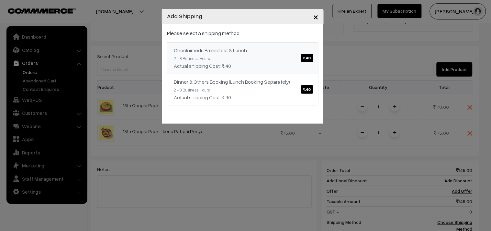
click at [258, 60] on link "Choolaimedu Brreakfast & Lunch ₹.40 2 - 8 Business Hours Actual shipping Cost: …" at bounding box center [243, 58] width 152 height 32
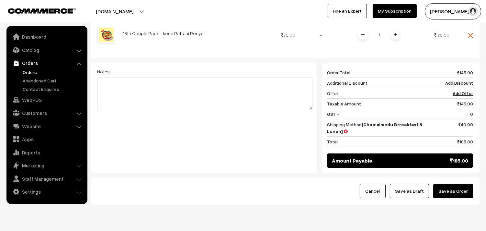
scroll to position [272, 0]
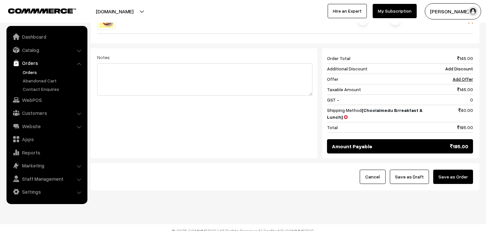
click at [399, 169] on button "Save as Draft" at bounding box center [409, 176] width 39 height 14
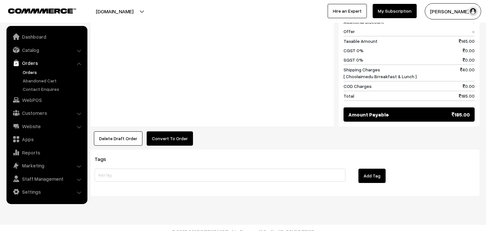
click at [177, 131] on button "Convert To Order" at bounding box center [170, 138] width 46 height 14
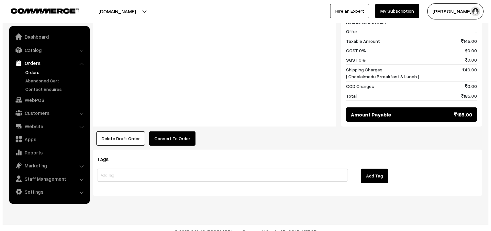
scroll to position [353, 0]
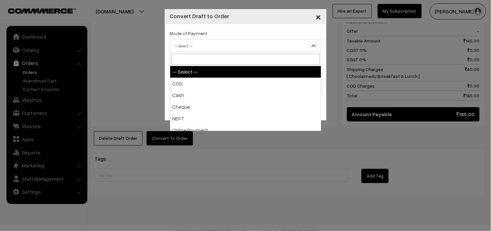
click at [209, 49] on span "-- Select --" at bounding box center [245, 45] width 151 height 11
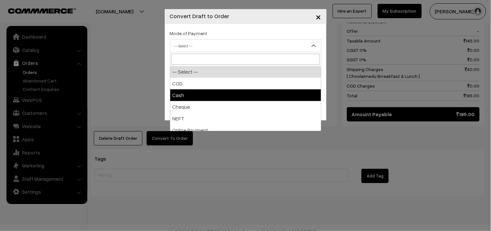
select select "2"
checkbox input "true"
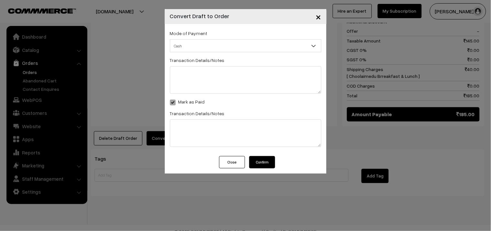
click at [264, 161] on button "Confirm" at bounding box center [262, 162] width 26 height 12
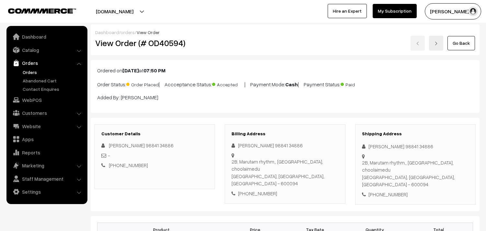
scroll to position [351, 0]
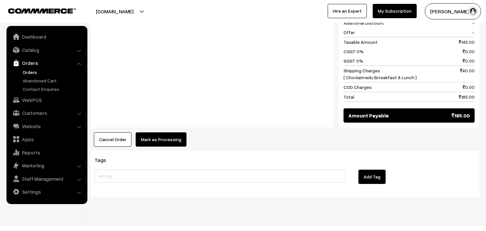
click at [164, 132] on button "Mark as Processing" at bounding box center [161, 139] width 51 height 14
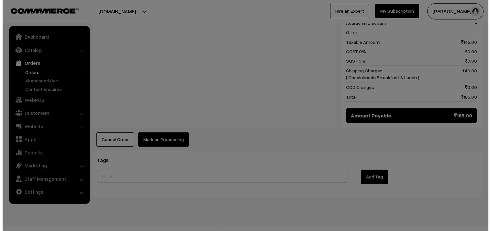
scroll to position [352, 0]
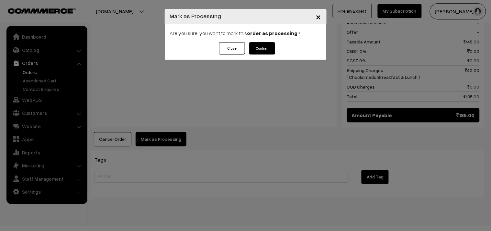
click at [263, 47] on button "Confirm" at bounding box center [262, 48] width 26 height 12
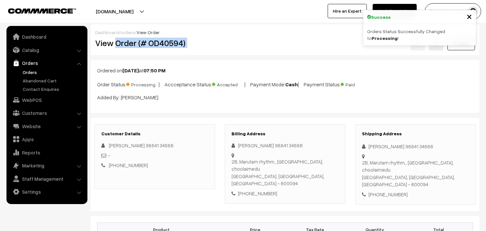
drag, startPoint x: 116, startPoint y: 46, endPoint x: 266, endPoint y: 52, distance: 150.1
click at [266, 52] on div "Dashboard / orders / View Order View Order (# OD40594) Go Back" at bounding box center [285, 39] width 389 height 31
copy div "Order (# OD40594)"
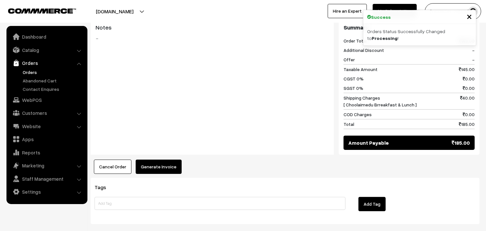
scroll to position [352, 0]
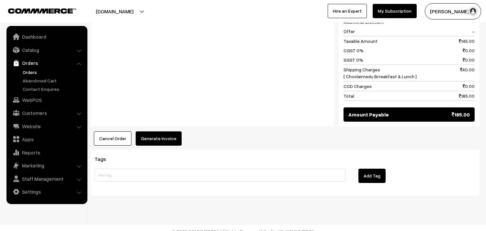
click at [146, 134] on button "Generate Invoice" at bounding box center [159, 138] width 46 height 14
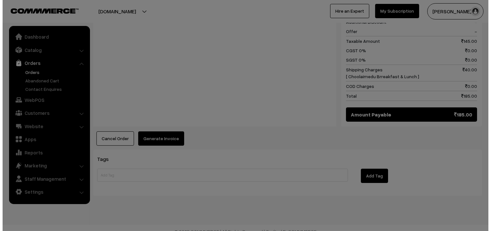
scroll to position [353, 0]
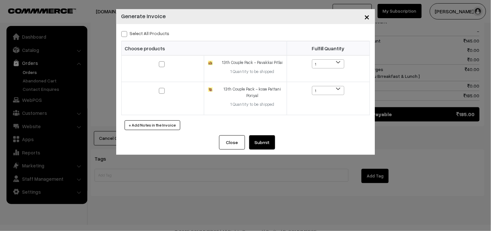
click at [159, 33] on label "Select All Products" at bounding box center [145, 33] width 48 height 7
click at [126, 33] on input "Select All Products" at bounding box center [123, 33] width 4 height 4
checkbox input "true"
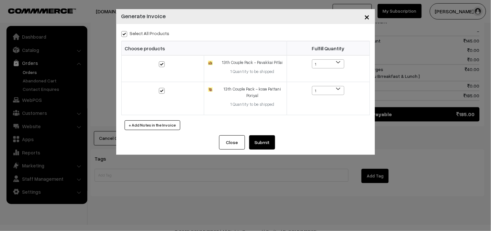
click at [269, 144] on button "Submit" at bounding box center [262, 142] width 26 height 14
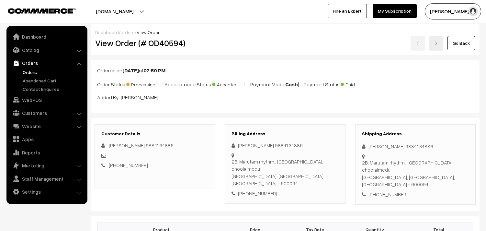
scroll to position [351, 0]
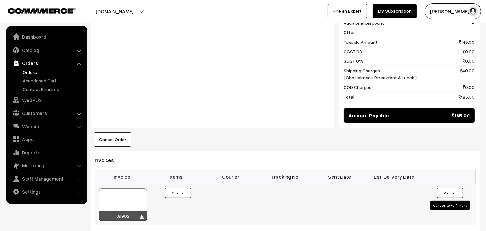
click at [115, 193] on div at bounding box center [123, 204] width 48 height 32
click at [38, 97] on link "WebPOS" at bounding box center [46, 100] width 77 height 12
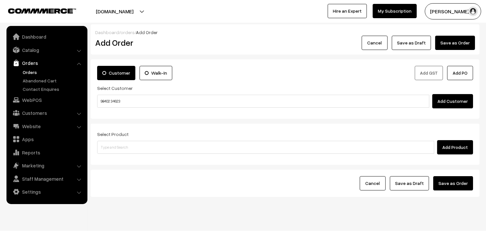
click at [117, 100] on input "98402 34623" at bounding box center [263, 101] width 332 height 13
type input "9840234623"
click at [58, 113] on link "Customers" at bounding box center [46, 113] width 77 height 12
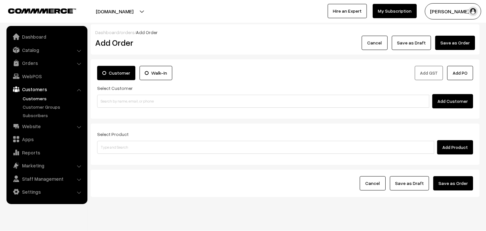
click at [50, 99] on link "Customers" at bounding box center [53, 98] width 64 height 7
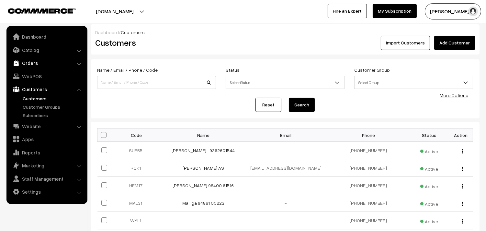
click at [29, 63] on link "Orders" at bounding box center [46, 63] width 77 height 12
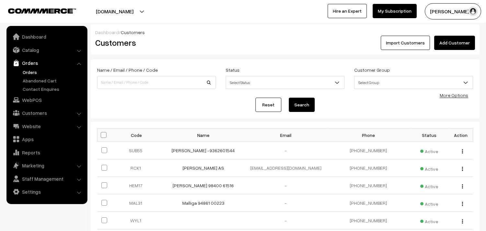
click at [33, 70] on link "Orders" at bounding box center [53, 72] width 64 height 7
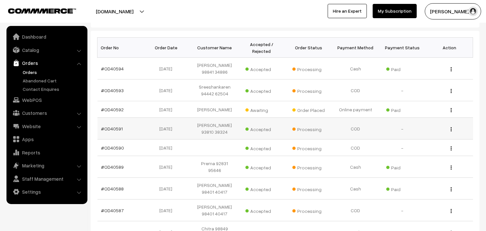
scroll to position [92, 0]
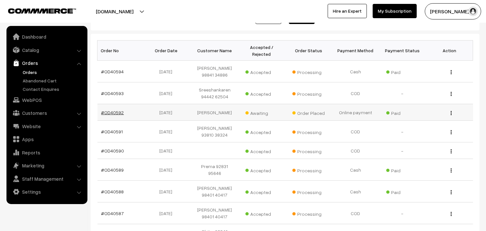
click at [112, 109] on link "#OD40592" at bounding box center [112, 112] width 23 height 6
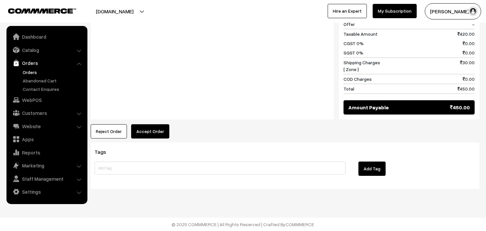
click at [170, 135] on div "Reject Order Accept Order × Accept Order Are you sure, you want to accept this …" at bounding box center [285, 131] width 389 height 14
click at [155, 130] on button "Accept Order" at bounding box center [150, 131] width 38 height 14
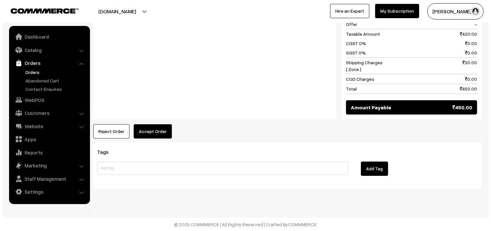
scroll to position [349, 0]
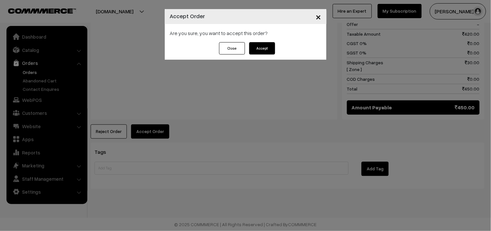
click at [267, 51] on button "Accept" at bounding box center [262, 48] width 26 height 12
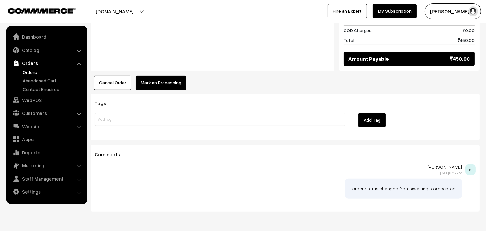
click at [166, 85] on button "Mark as Processing" at bounding box center [161, 82] width 51 height 14
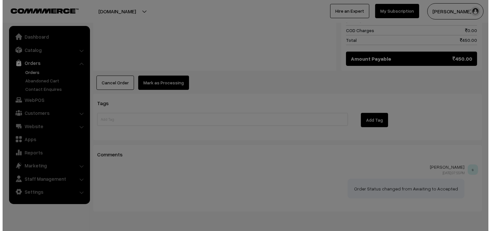
scroll to position [397, 0]
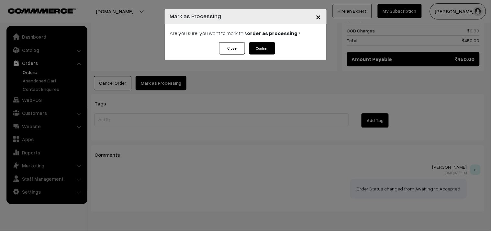
click at [264, 51] on button "Confirm" at bounding box center [262, 48] width 26 height 12
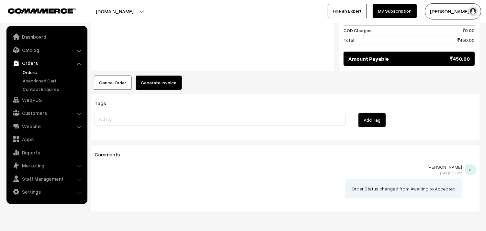
click at [158, 69] on div "Notes -" at bounding box center [212, 3] width 243 height 135
click at [154, 85] on button "Generate Invoice" at bounding box center [159, 82] width 46 height 14
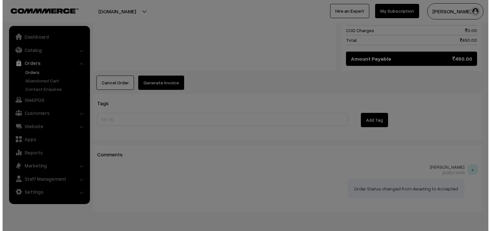
scroll to position [397, 0]
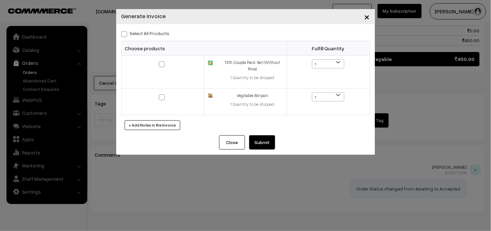
click at [145, 30] on label "Select All Products" at bounding box center [145, 33] width 48 height 7
click at [126, 31] on input "Select All Products" at bounding box center [123, 33] width 4 height 4
checkbox input "true"
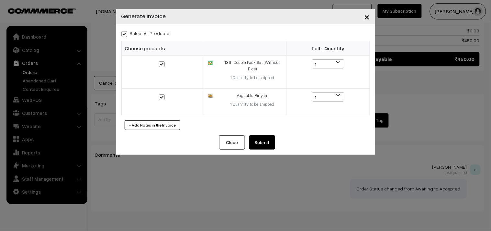
click at [266, 143] on button "Submit" at bounding box center [262, 142] width 26 height 14
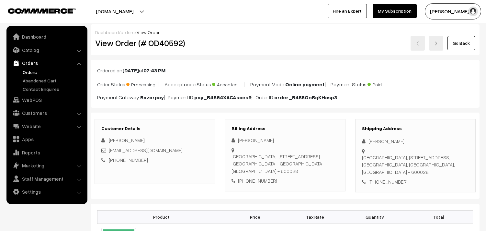
scroll to position [396, 0]
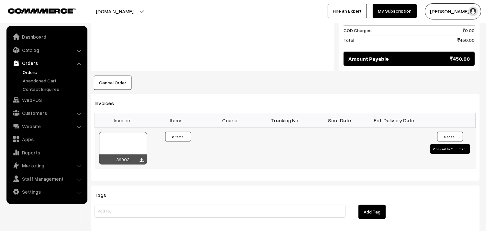
click at [127, 143] on div at bounding box center [123, 148] width 48 height 32
click at [29, 72] on link "Orders" at bounding box center [53, 72] width 64 height 7
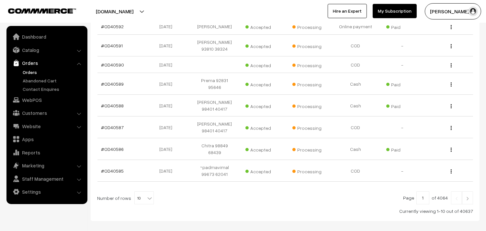
scroll to position [180, 0]
